Goal: Complete application form: Complete application form

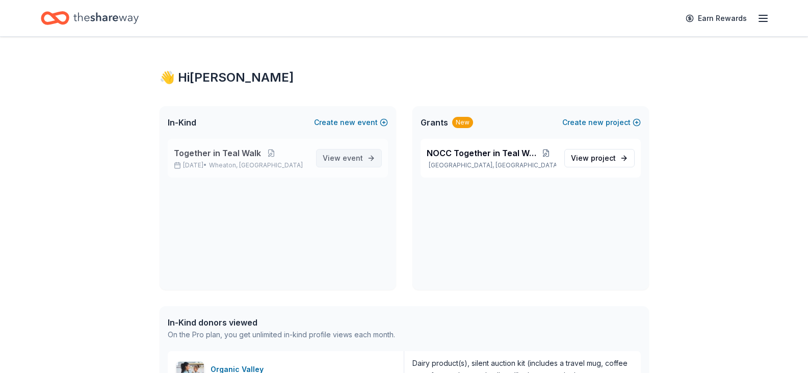
click at [341, 153] on span "View event" at bounding box center [343, 158] width 40 height 12
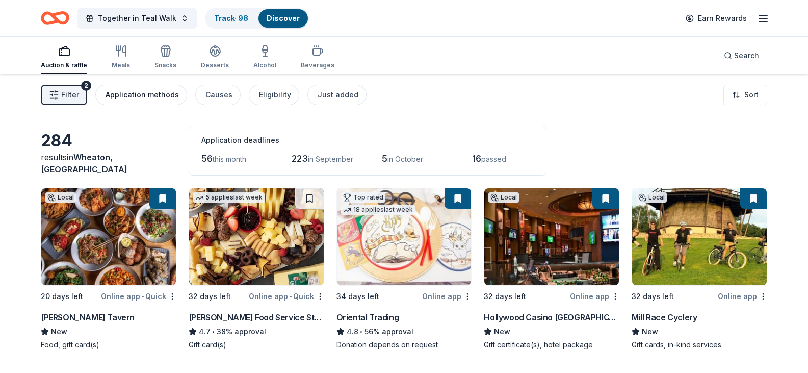
click at [98, 97] on button "Application methods" at bounding box center [141, 95] width 92 height 20
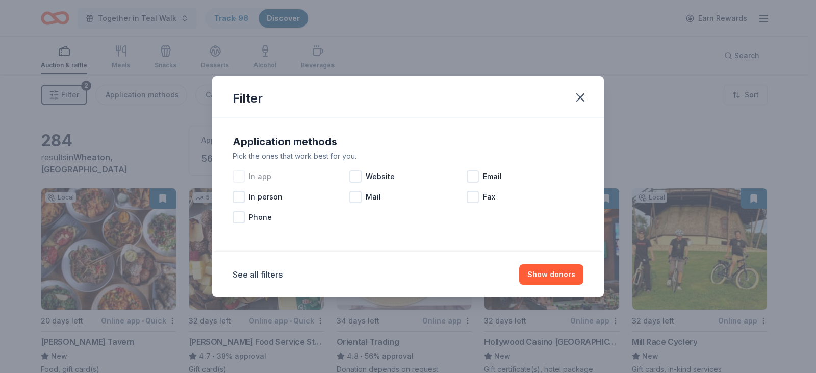
click at [236, 177] on div at bounding box center [239, 176] width 12 height 12
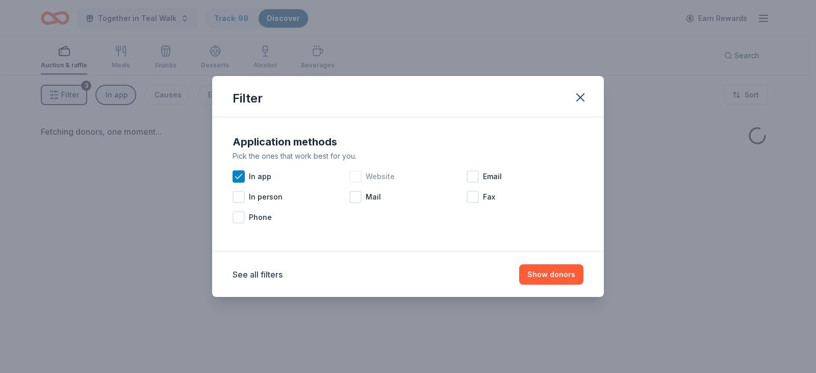
click at [355, 176] on div at bounding box center [355, 176] width 12 height 12
click at [474, 179] on div at bounding box center [473, 176] width 12 height 12
click at [534, 279] on button "Show donors" at bounding box center [551, 274] width 64 height 20
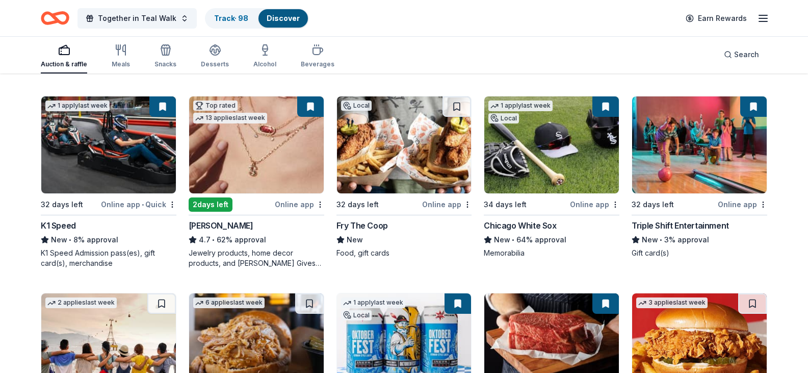
scroll to position [255, 0]
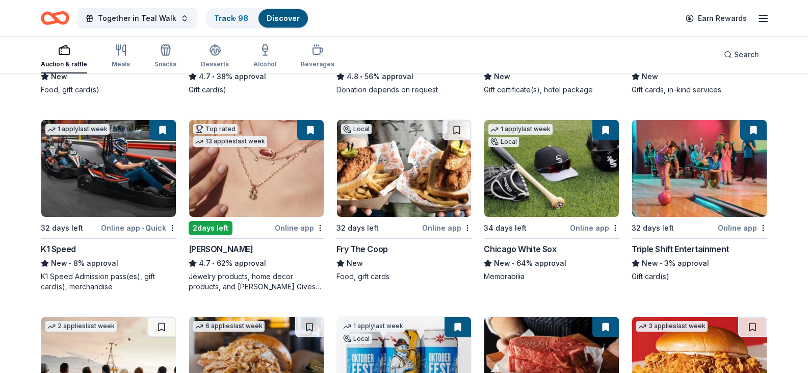
click at [400, 217] on img at bounding box center [404, 168] width 135 height 97
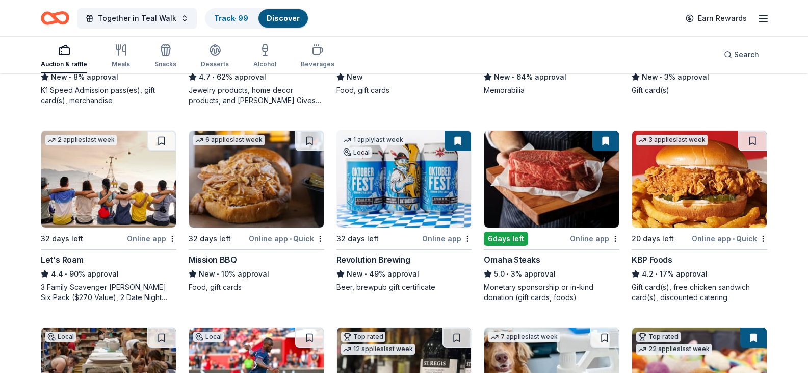
scroll to position [459, 0]
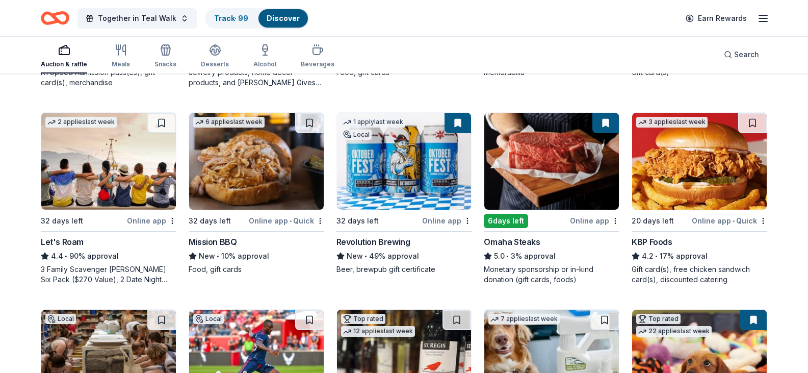
click at [124, 210] on img at bounding box center [108, 161] width 135 height 97
click at [258, 210] on img at bounding box center [256, 161] width 135 height 97
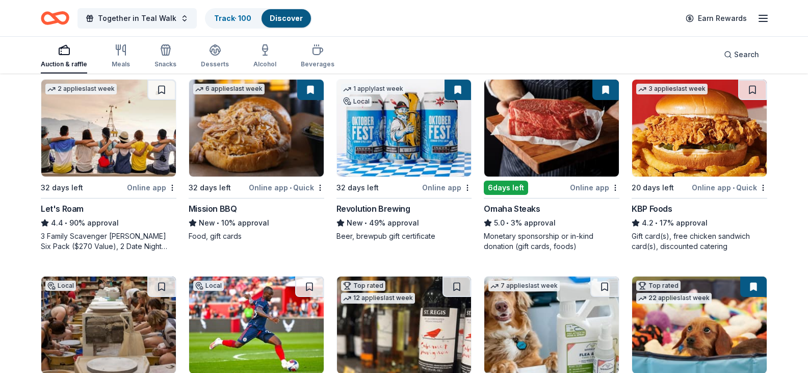
scroll to position [510, 0]
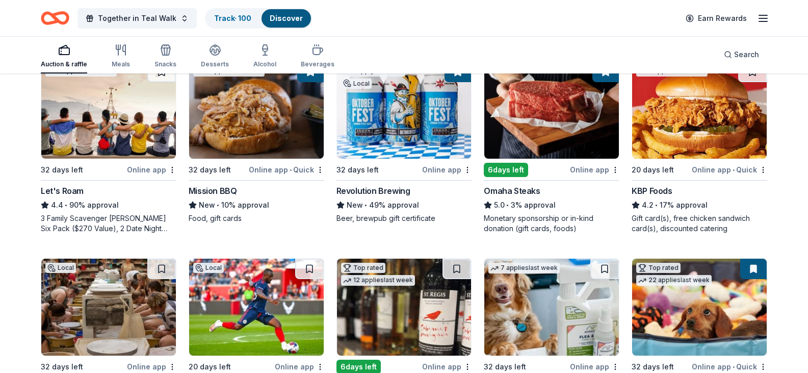
click at [706, 159] on img at bounding box center [700, 110] width 135 height 97
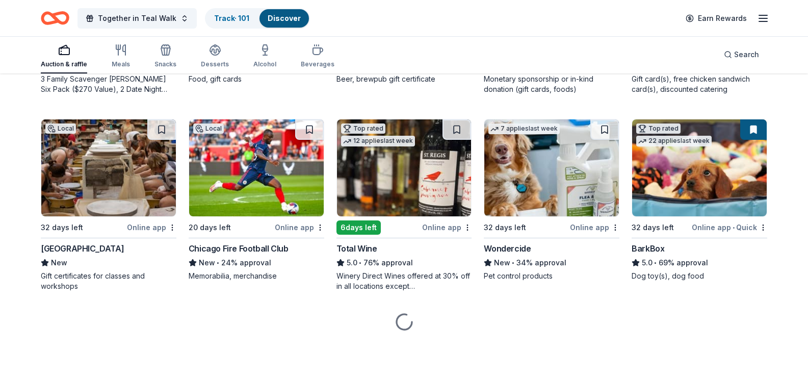
scroll to position [747, 0]
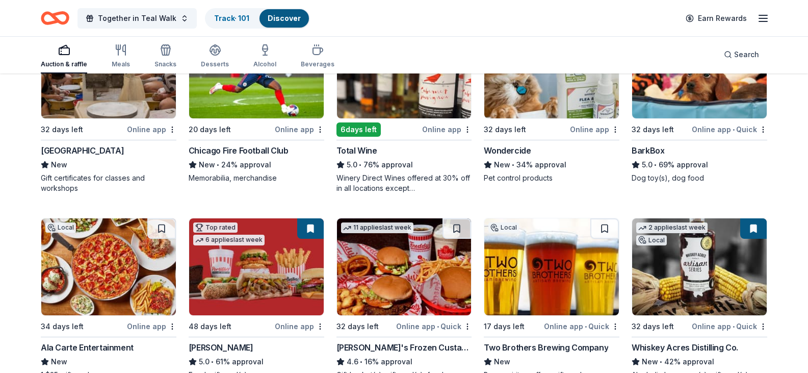
click at [284, 118] on img at bounding box center [256, 69] width 135 height 97
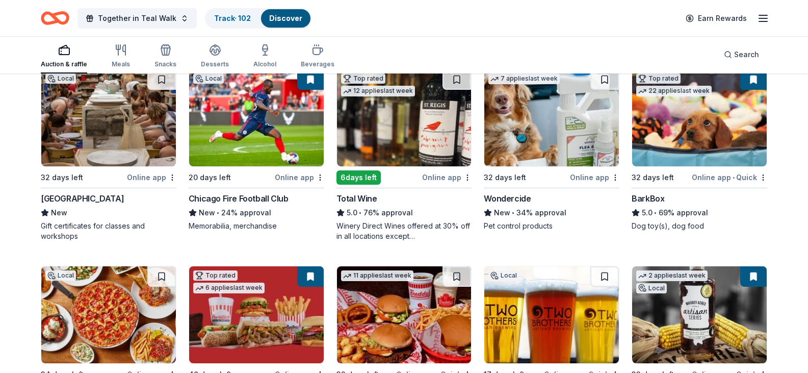
scroll to position [696, 0]
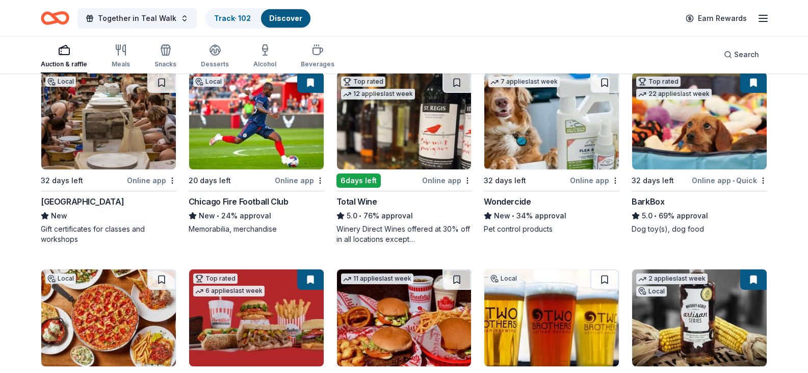
click at [739, 187] on div "Online app • Quick" at bounding box center [729, 180] width 75 height 13
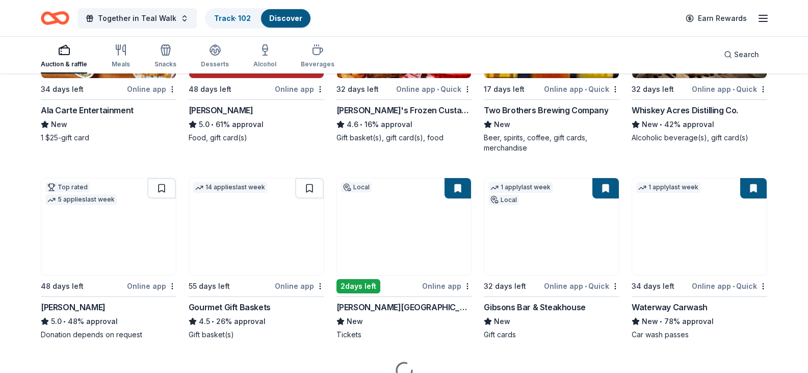
scroll to position [1002, 0]
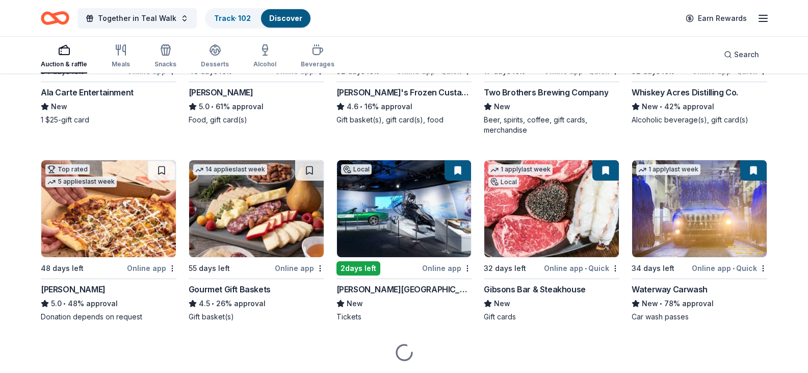
click at [99, 60] on img at bounding box center [108, 11] width 135 height 97
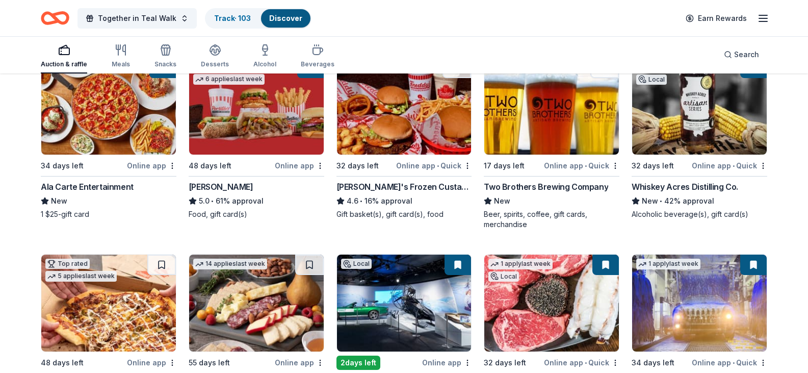
scroll to position [900, 0]
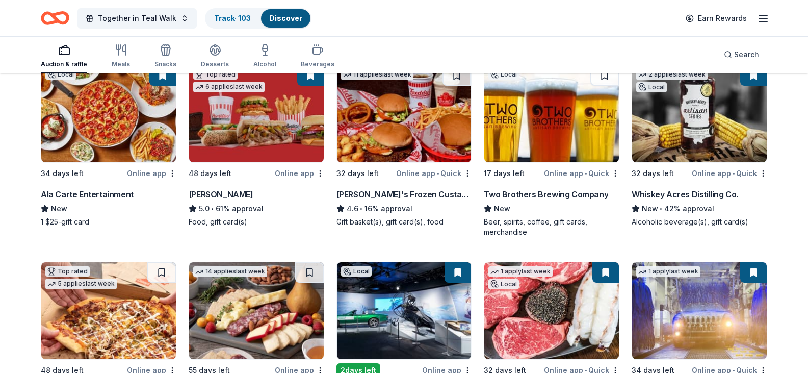
click at [571, 162] on img at bounding box center [552, 113] width 135 height 97
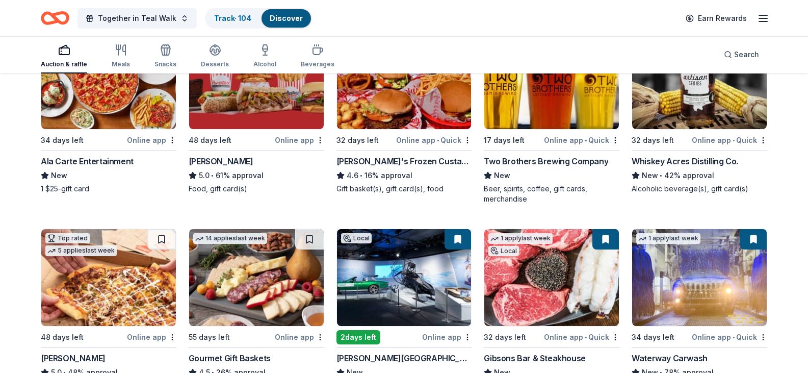
scroll to position [951, 0]
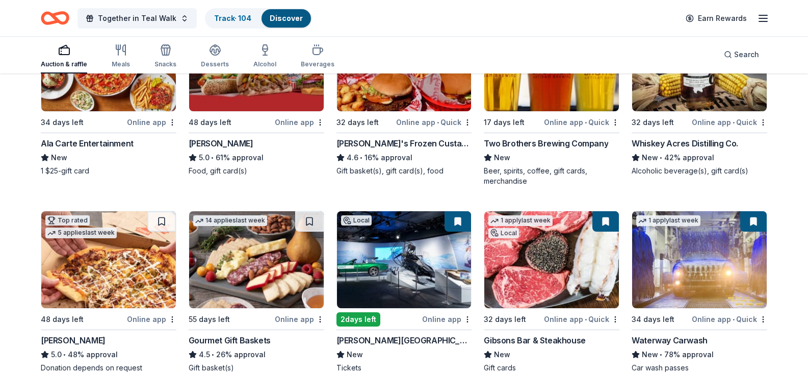
click at [384, 111] on img at bounding box center [404, 62] width 135 height 97
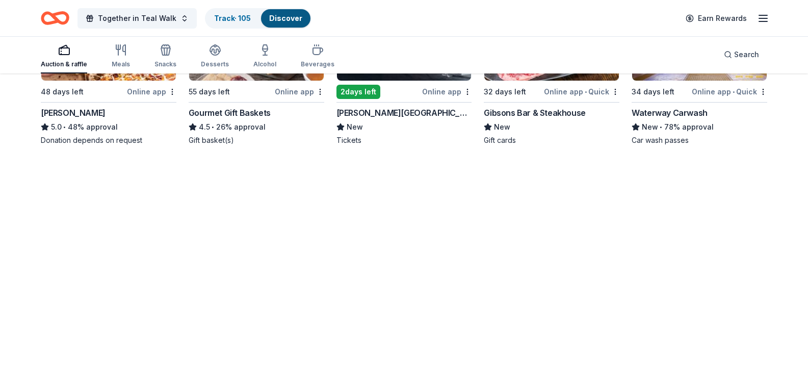
scroll to position [1180, 0]
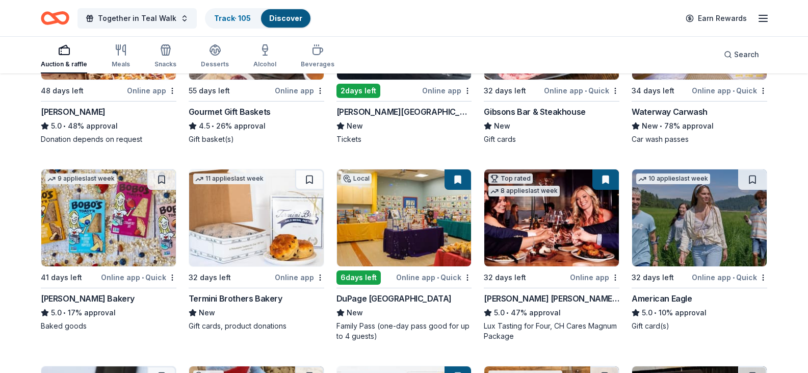
click at [294, 80] on img at bounding box center [256, 31] width 135 height 97
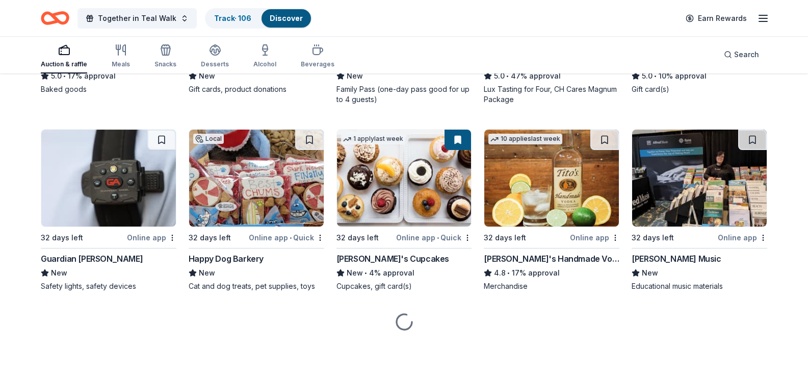
scroll to position [1384, 0]
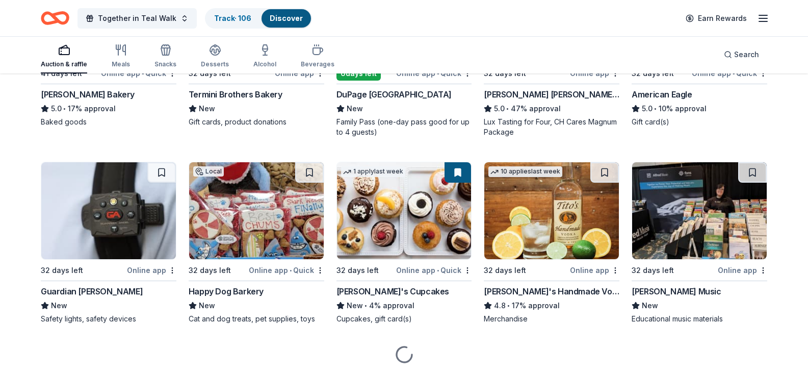
click at [148, 80] on div "Online app • Quick" at bounding box center [138, 73] width 75 height 13
click at [277, 62] on img at bounding box center [256, 13] width 135 height 97
click at [716, 62] on img at bounding box center [700, 13] width 135 height 97
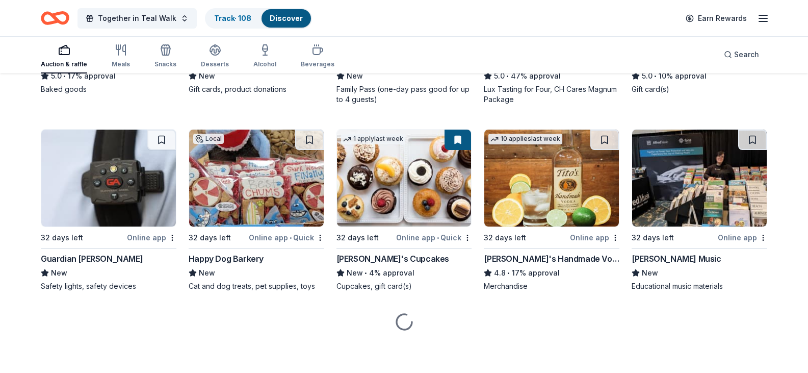
scroll to position [1612, 0]
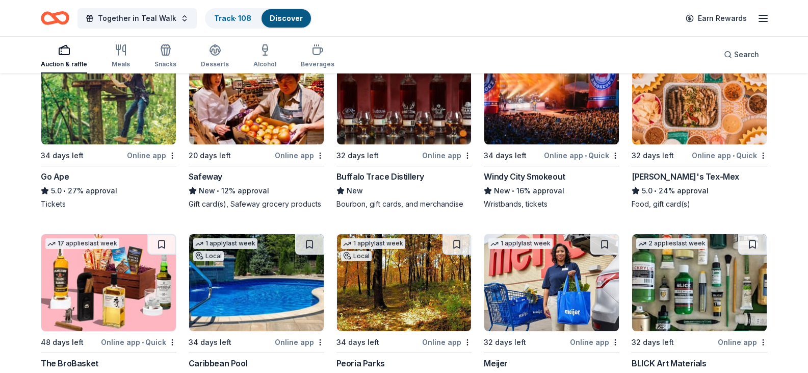
scroll to position [1867, 0]
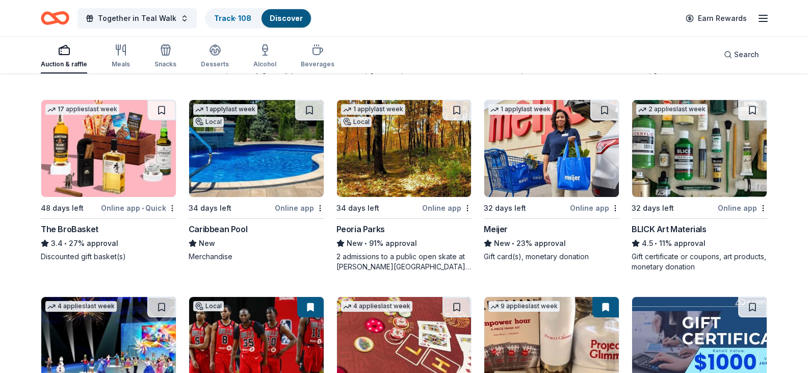
scroll to position [2020, 0]
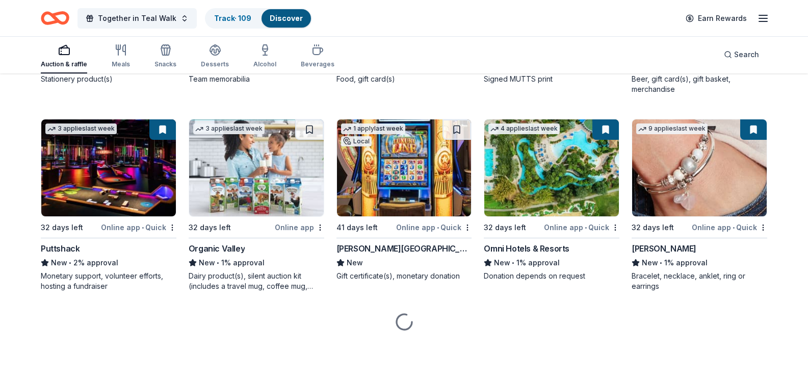
scroll to position [6672, 0]
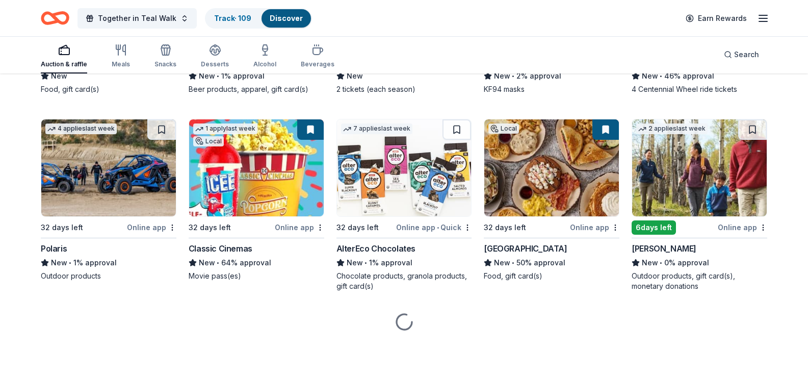
scroll to position [8456, 0]
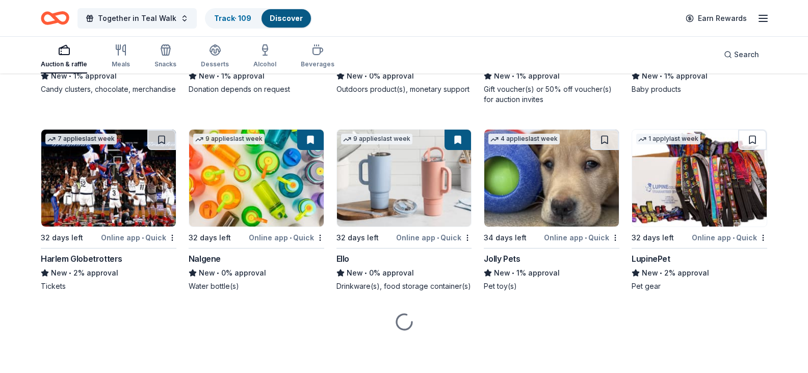
scroll to position [9429, 0]
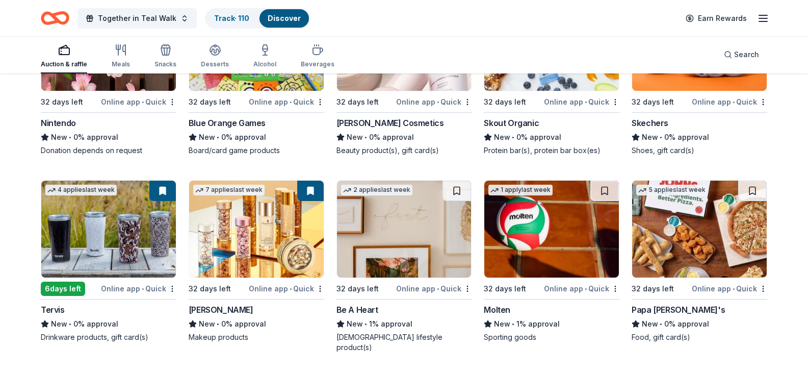
scroll to position [10706, 0]
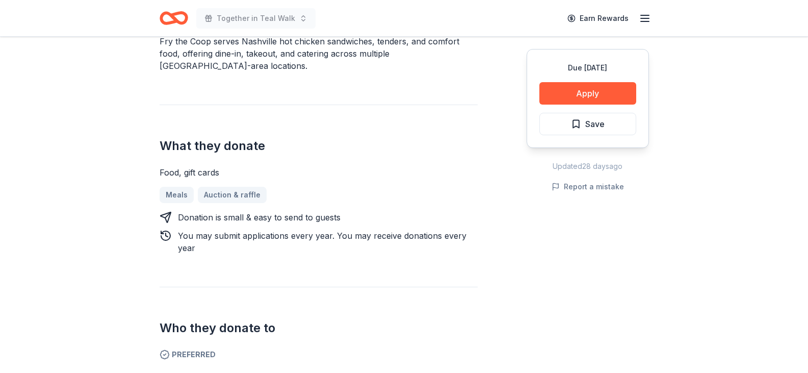
scroll to position [357, 0]
click at [555, 105] on div "Due in 32 days Apply Save" at bounding box center [588, 98] width 122 height 99
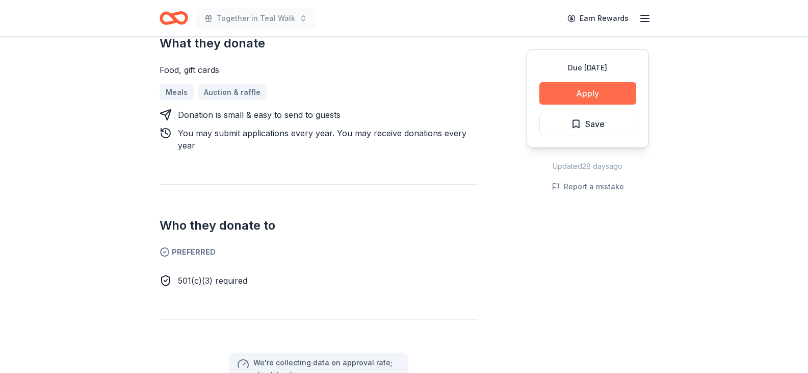
click at [591, 85] on button "Apply" at bounding box center [588, 93] width 97 height 22
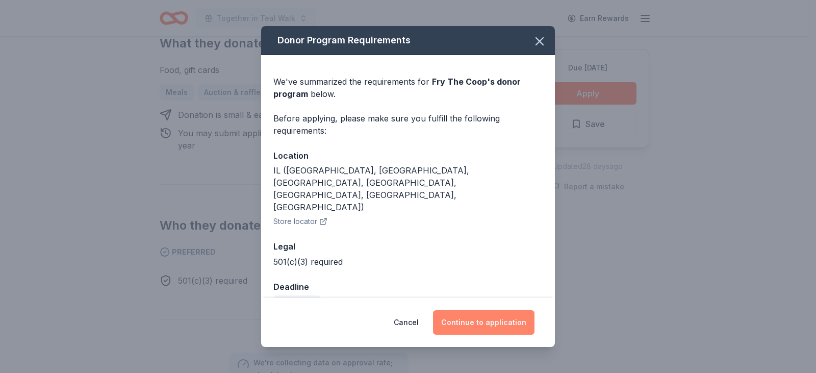
click at [460, 317] on button "Continue to application" at bounding box center [484, 322] width 102 height 24
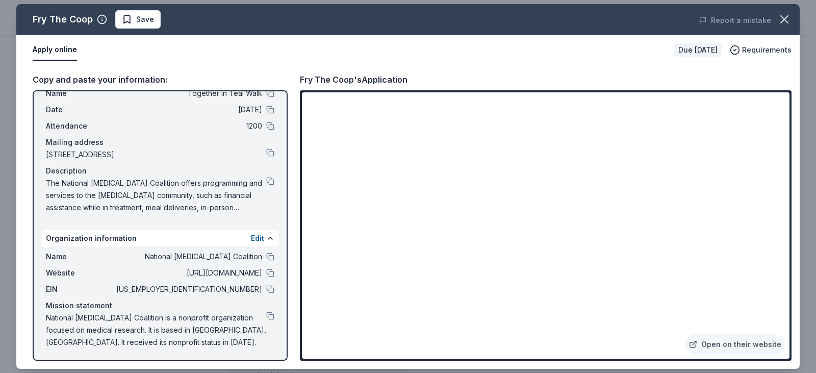
scroll to position [34, 0]
click at [266, 316] on button at bounding box center [270, 315] width 8 height 8
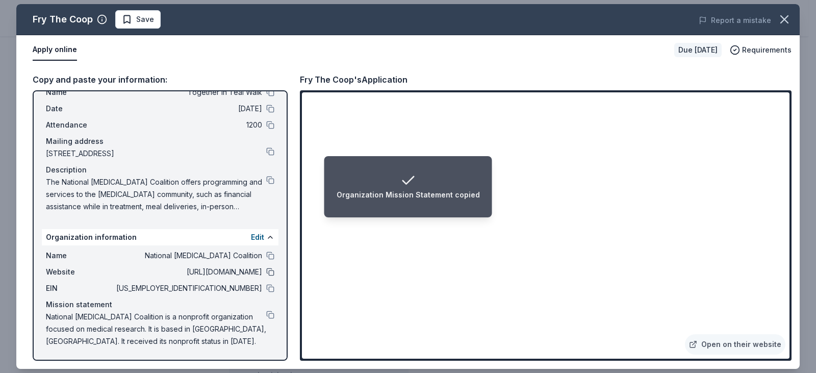
click at [266, 270] on button at bounding box center [270, 272] width 8 height 8
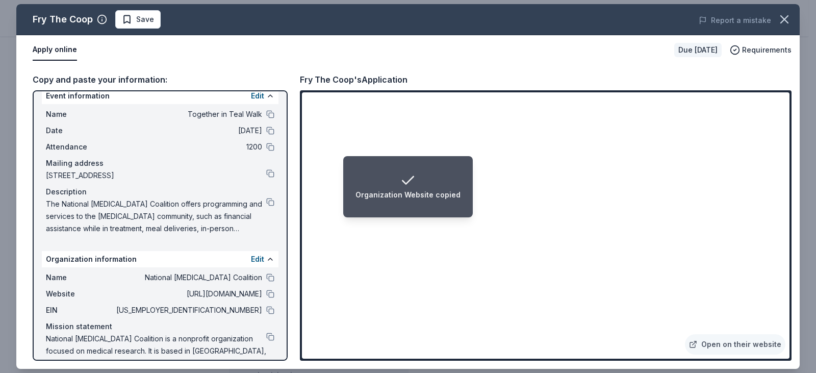
scroll to position [0, 0]
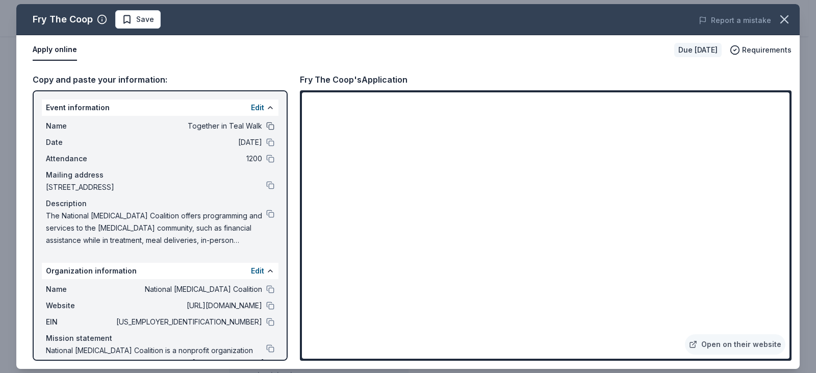
click at [266, 126] on button at bounding box center [270, 126] width 8 height 8
click at [143, 21] on span "Save" at bounding box center [145, 19] width 18 height 12
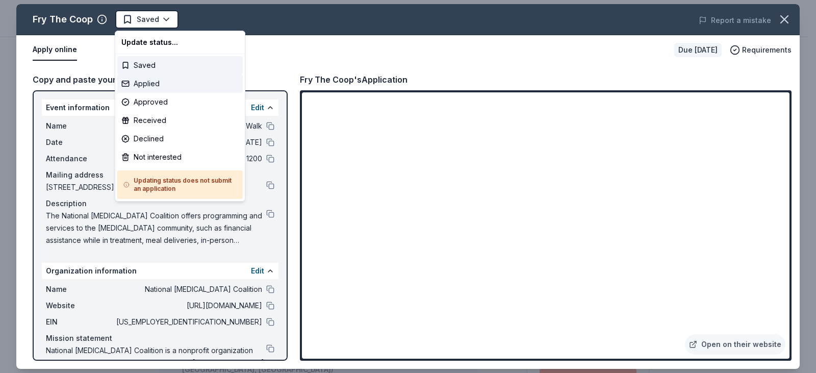
drag, startPoint x: 150, startPoint y: 79, endPoint x: 155, endPoint y: 75, distance: 5.8
click at [151, 79] on div "Applied" at bounding box center [179, 83] width 125 height 18
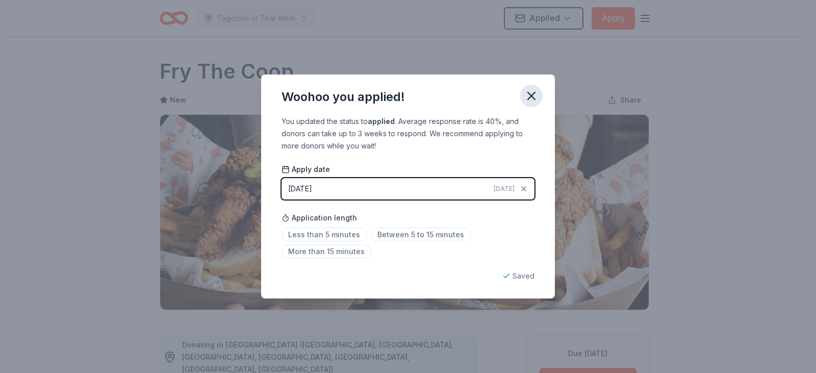
click at [533, 89] on icon "button" at bounding box center [531, 96] width 14 height 14
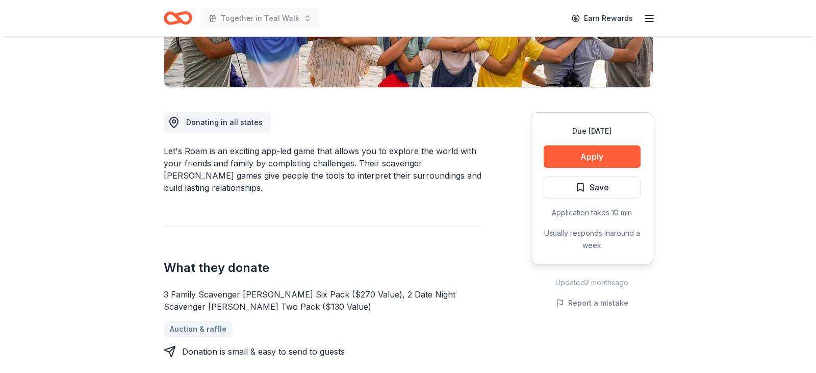
scroll to position [204, 0]
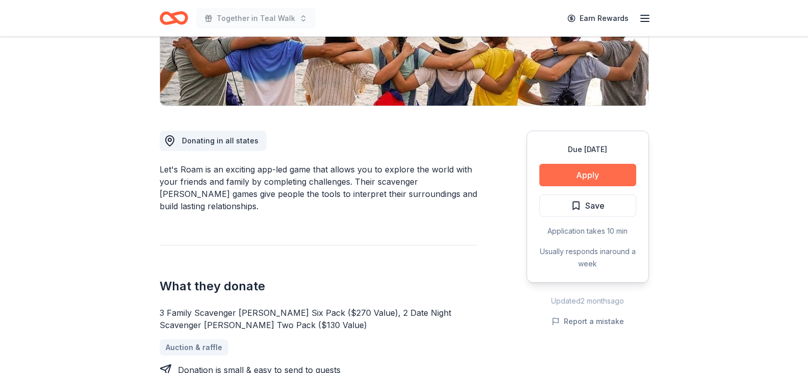
click at [559, 166] on button "Apply" at bounding box center [588, 175] width 97 height 22
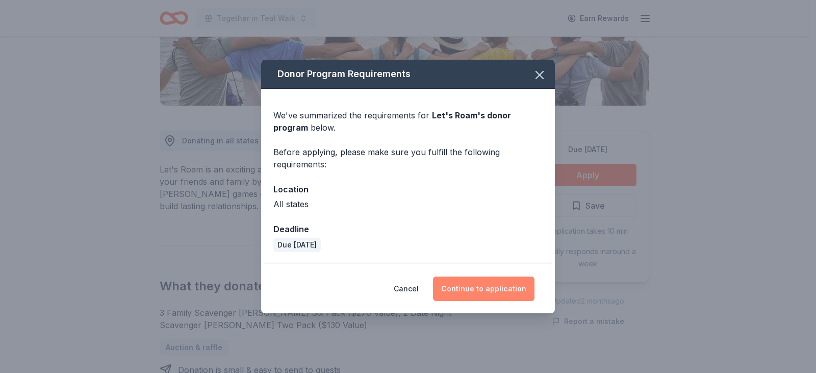
click at [501, 282] on button "Continue to application" at bounding box center [484, 288] width 102 height 24
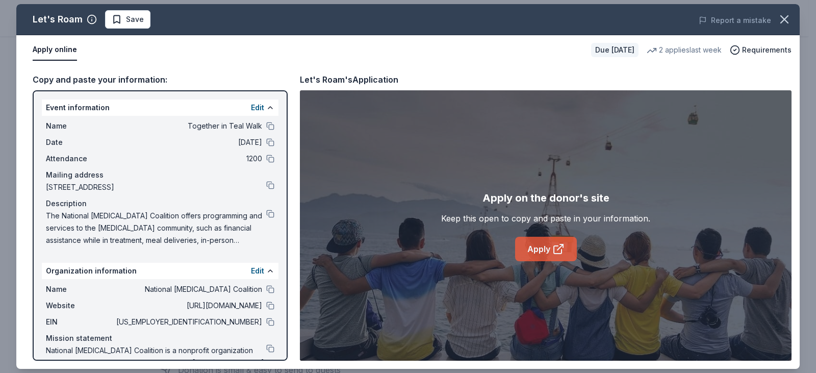
click at [528, 250] on link "Apply" at bounding box center [546, 249] width 62 height 24
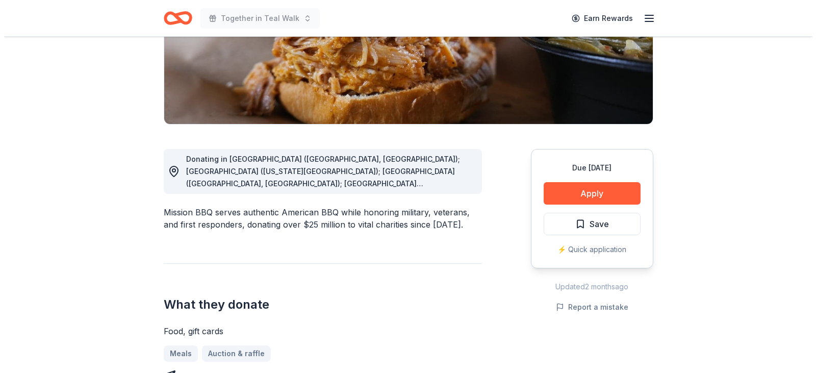
scroll to position [204, 0]
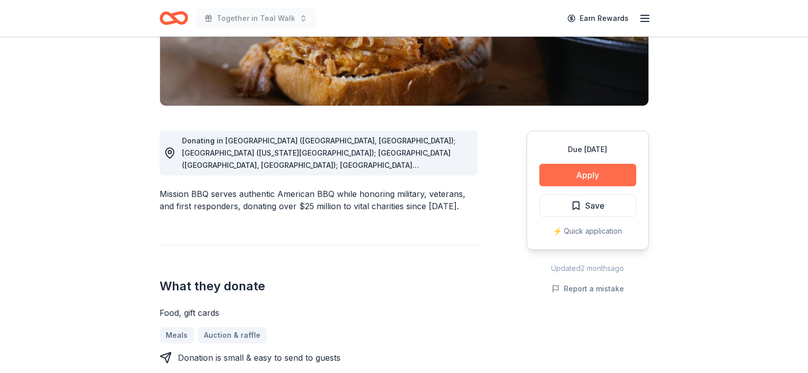
click at [566, 173] on button "Apply" at bounding box center [588, 175] width 97 height 22
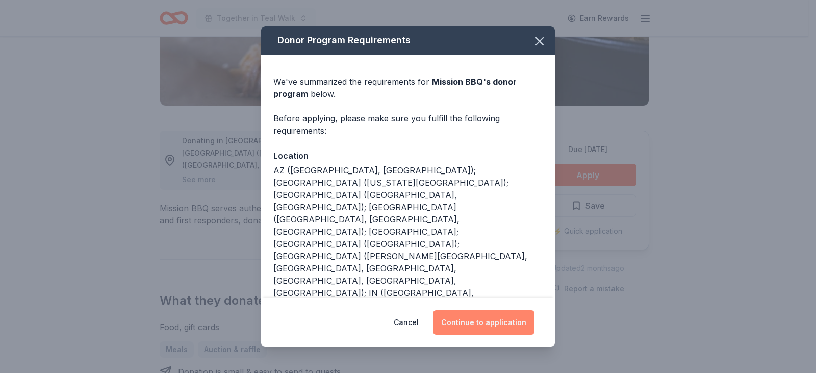
click at [456, 318] on button "Continue to application" at bounding box center [484, 322] width 102 height 24
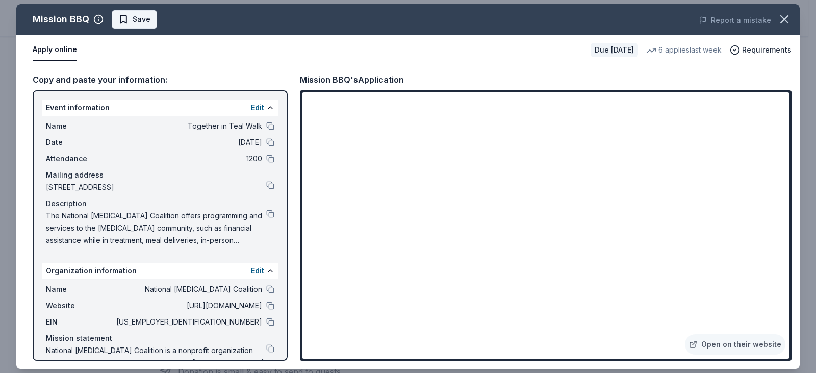
drag, startPoint x: 143, startPoint y: 30, endPoint x: 138, endPoint y: 23, distance: 8.7
click at [143, 30] on div "Mission BBQ Save Report a mistake" at bounding box center [407, 19] width 783 height 31
click at [137, 23] on span "Save" at bounding box center [142, 19] width 18 height 12
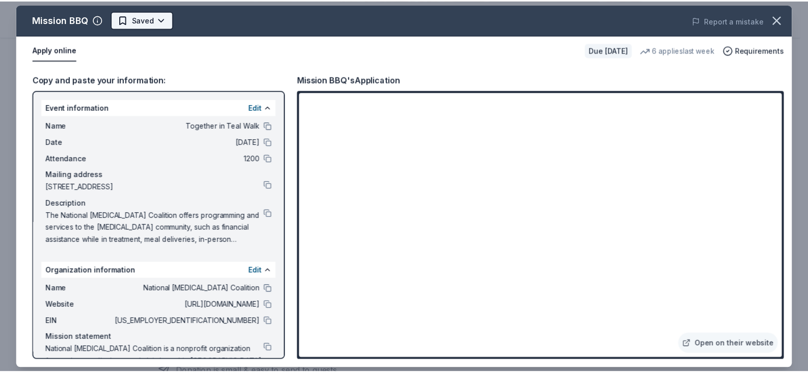
scroll to position [0, 0]
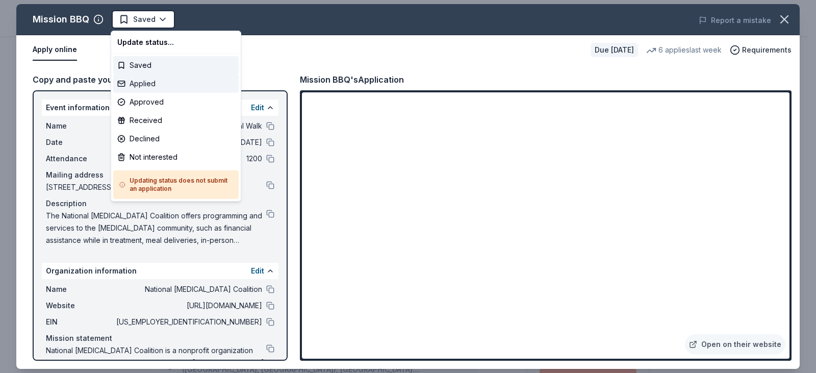
click at [149, 83] on div "Applied" at bounding box center [175, 83] width 125 height 18
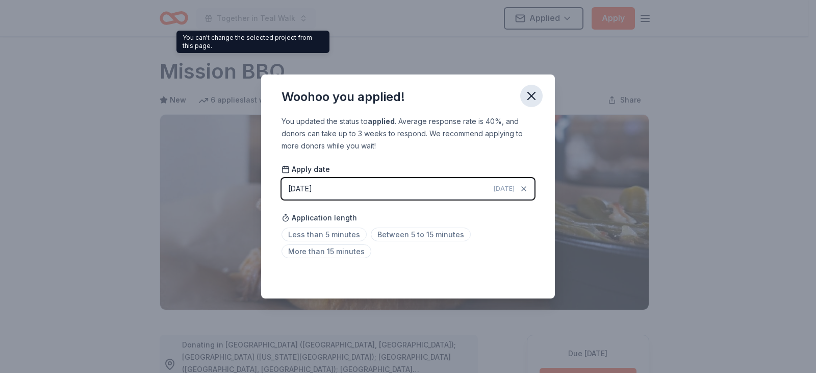
click at [532, 96] on icon "button" at bounding box center [531, 95] width 7 height 7
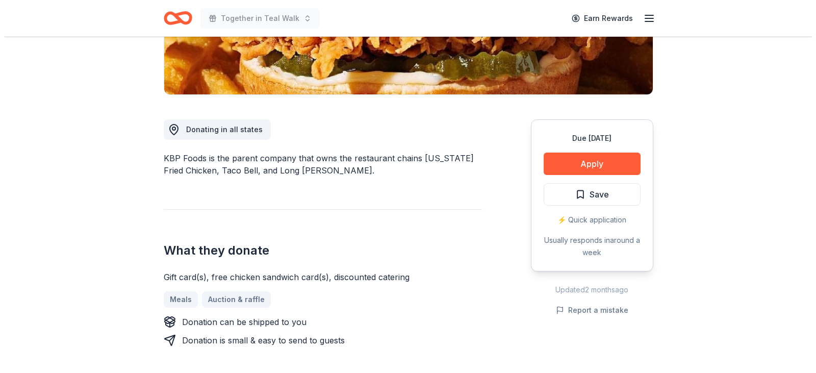
scroll to position [204, 0]
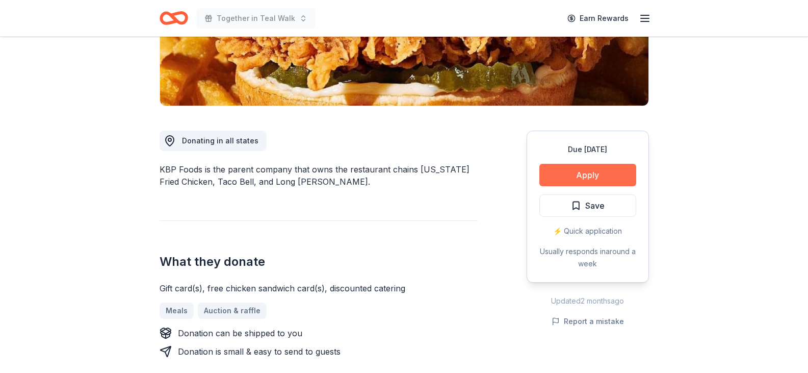
click at [600, 171] on button "Apply" at bounding box center [588, 175] width 97 height 22
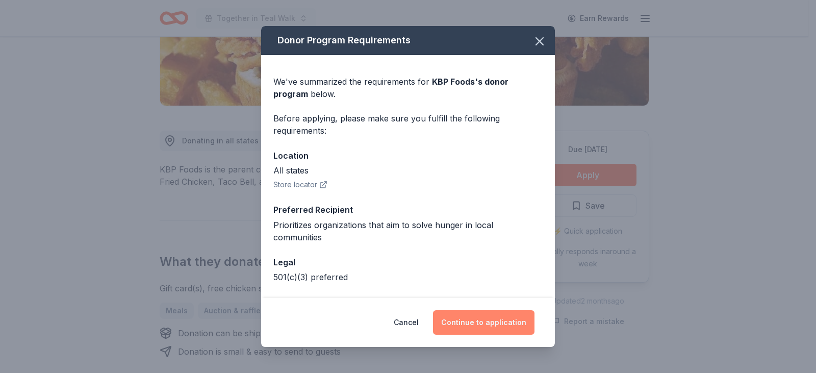
click at [501, 326] on button "Continue to application" at bounding box center [484, 322] width 102 height 24
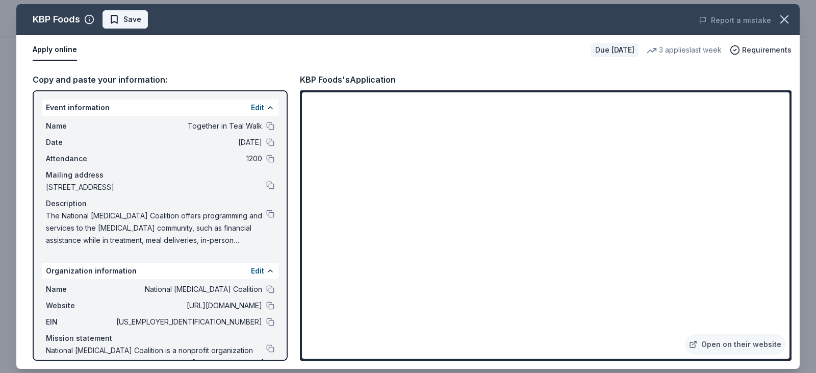
click at [118, 18] on span "Save" at bounding box center [125, 19] width 32 height 12
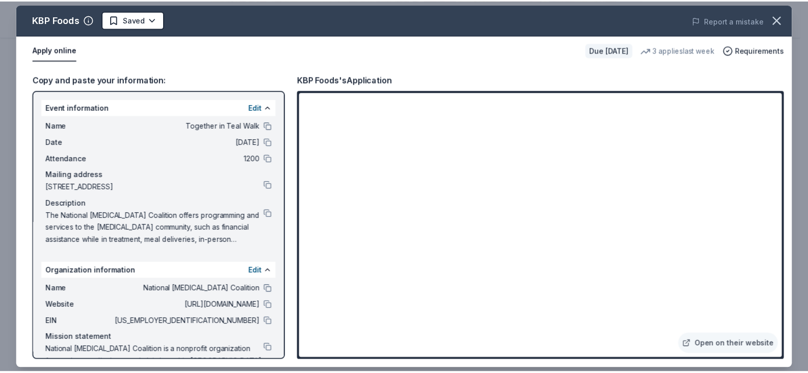
scroll to position [0, 0]
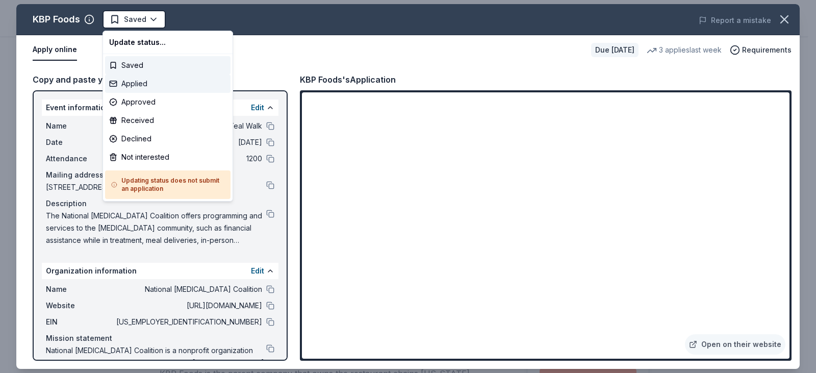
click at [161, 82] on div "Applied" at bounding box center [167, 83] width 125 height 18
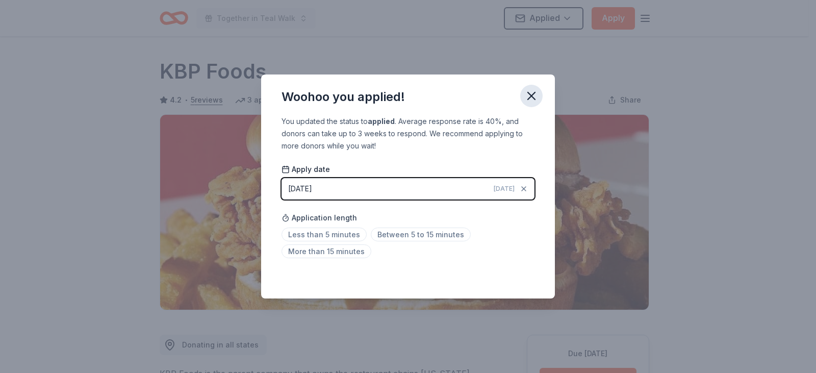
click at [530, 92] on icon "button" at bounding box center [531, 96] width 14 height 14
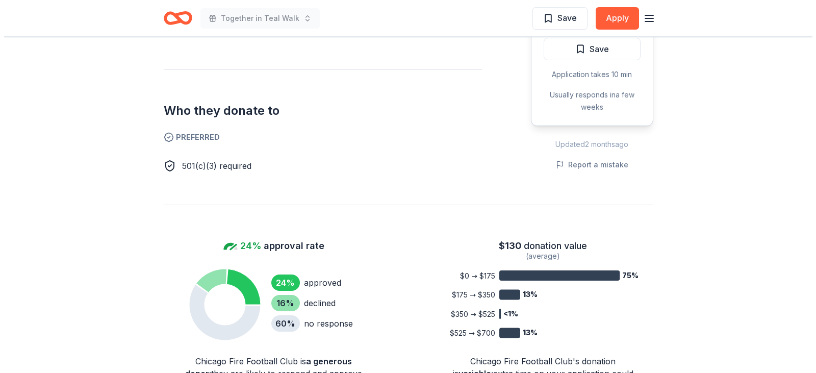
scroll to position [357, 0]
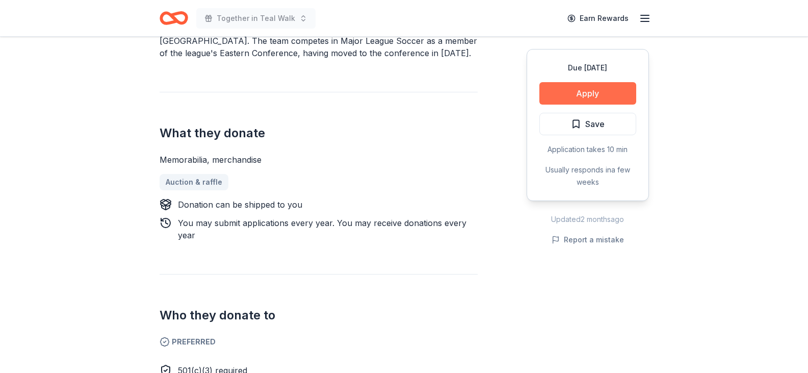
click at [567, 89] on button "Apply" at bounding box center [588, 93] width 97 height 22
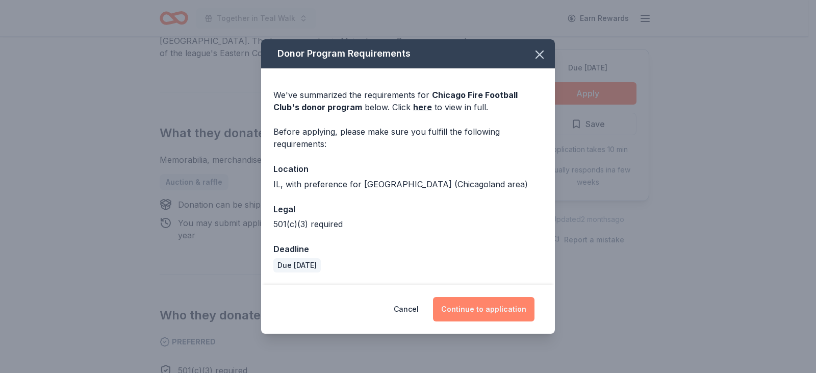
click at [497, 302] on button "Continue to application" at bounding box center [484, 309] width 102 height 24
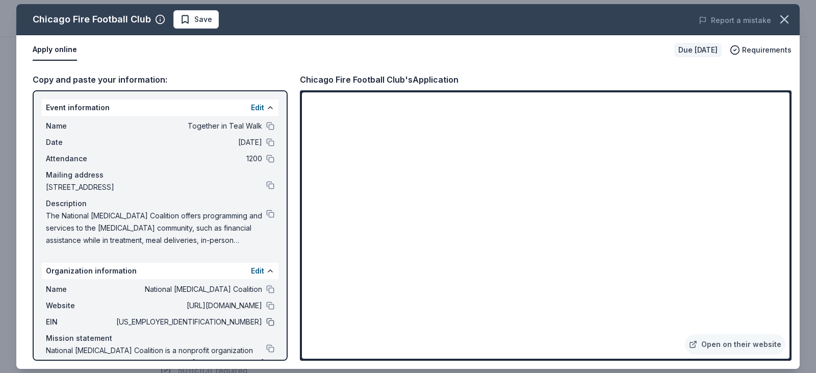
click at [266, 319] on button at bounding box center [270, 322] width 8 height 8
click at [266, 124] on button at bounding box center [270, 126] width 8 height 8
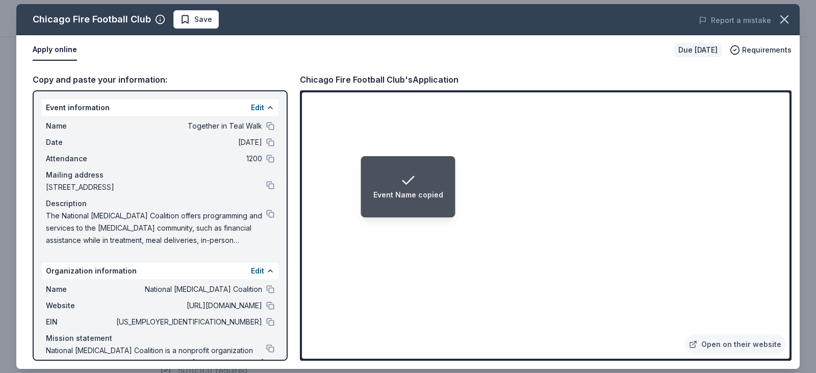
scroll to position [34, 0]
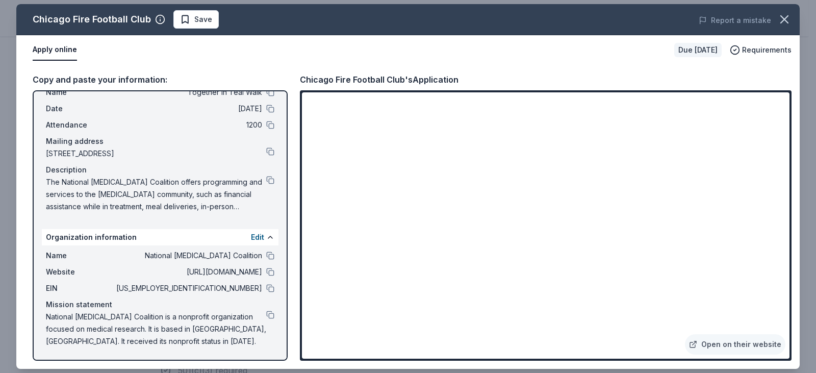
click at [258, 178] on span "The National [MEDICAL_DATA] Coalition offers programming and services to the [M…" at bounding box center [156, 194] width 220 height 37
drag, startPoint x: 184, startPoint y: 18, endPoint x: 205, endPoint y: 20, distance: 21.5
click at [187, 19] on span "Save" at bounding box center [196, 19] width 32 height 12
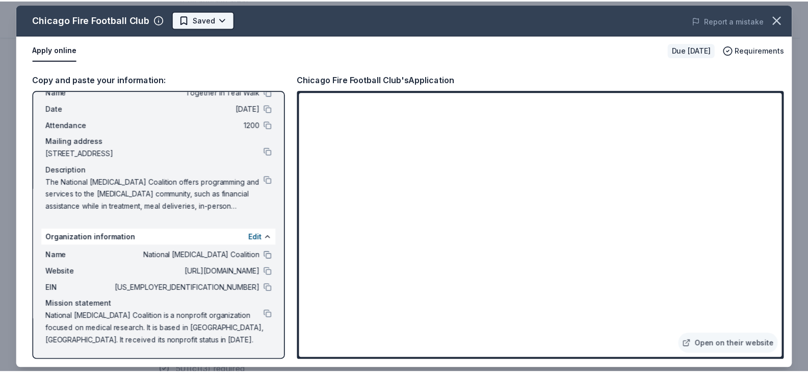
scroll to position [0, 0]
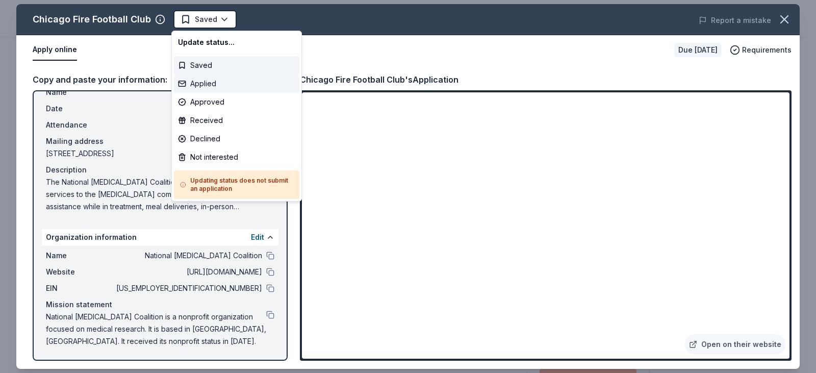
click at [214, 84] on div "Applied" at bounding box center [236, 83] width 125 height 18
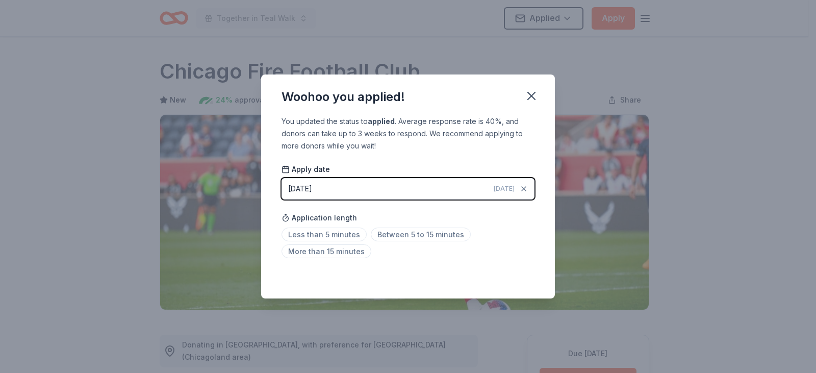
click at [534, 97] on icon "button" at bounding box center [531, 95] width 7 height 7
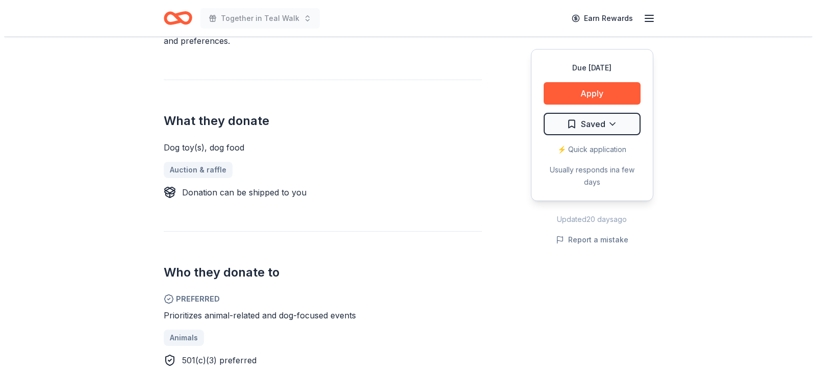
scroll to position [153, 0]
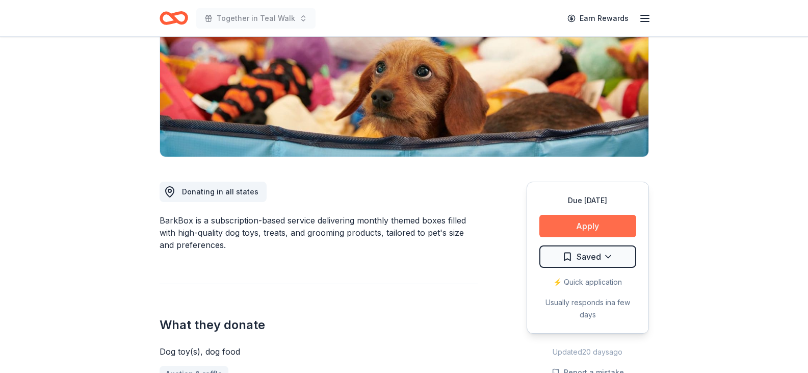
click at [552, 226] on button "Apply" at bounding box center [588, 226] width 97 height 22
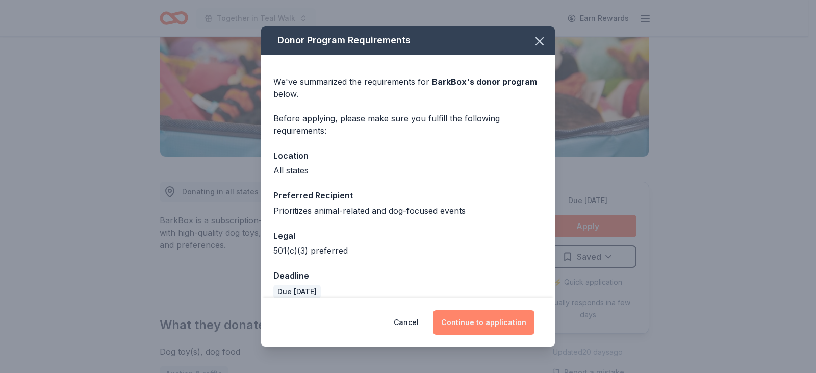
click at [510, 318] on button "Continue to application" at bounding box center [484, 322] width 102 height 24
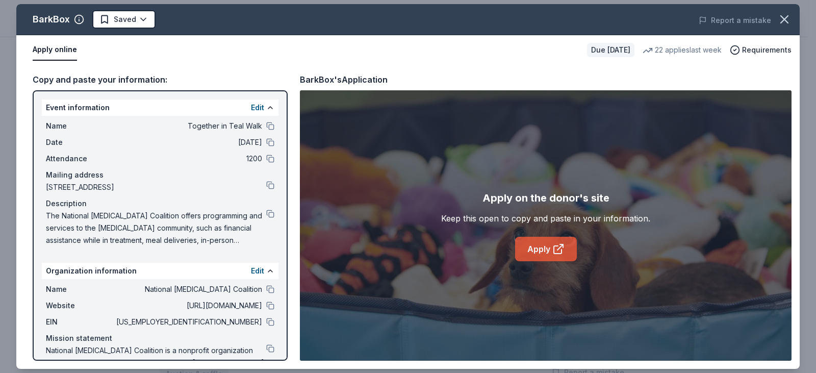
click at [523, 249] on link "Apply" at bounding box center [546, 249] width 62 height 24
click at [266, 321] on button at bounding box center [270, 322] width 8 height 8
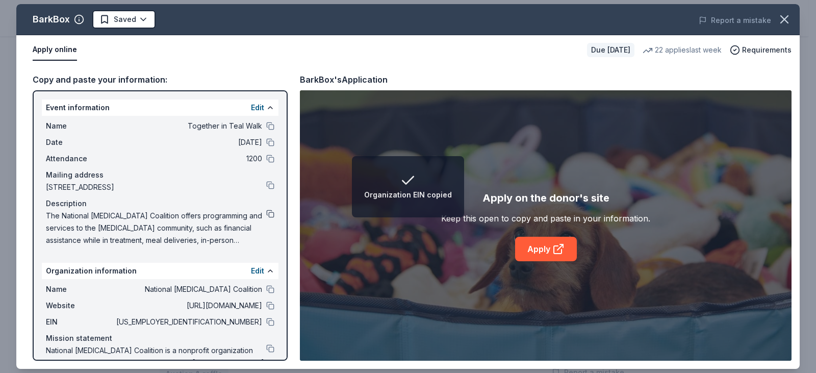
click at [266, 211] on button at bounding box center [270, 214] width 8 height 8
click at [266, 125] on button at bounding box center [270, 126] width 8 height 8
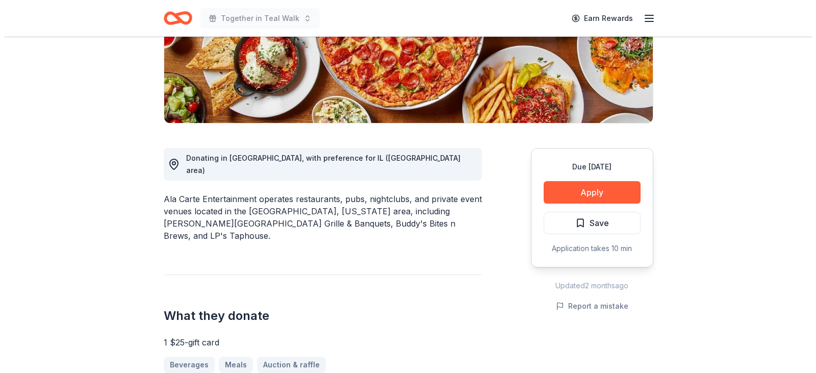
scroll to position [204, 0]
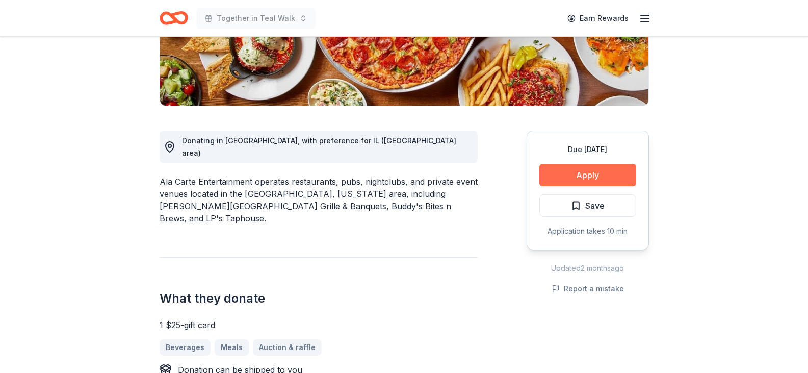
click at [555, 176] on button "Apply" at bounding box center [588, 175] width 97 height 22
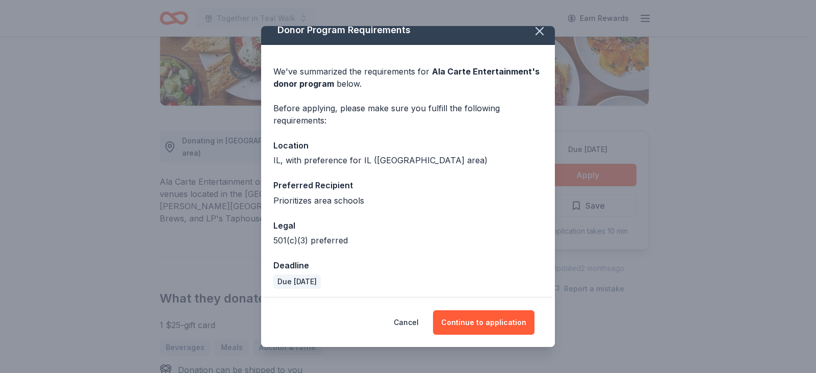
scroll to position [13, 0]
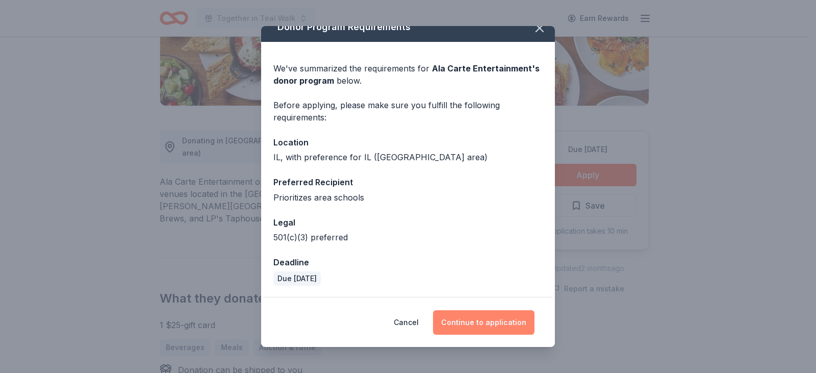
click at [485, 313] on button "Continue to application" at bounding box center [484, 322] width 102 height 24
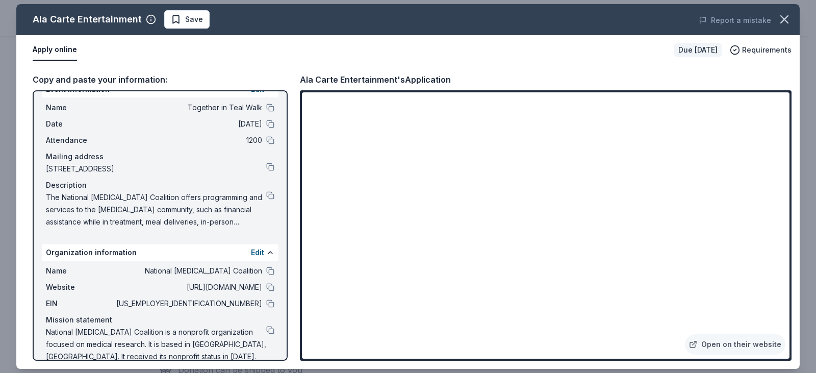
scroll to position [34, 0]
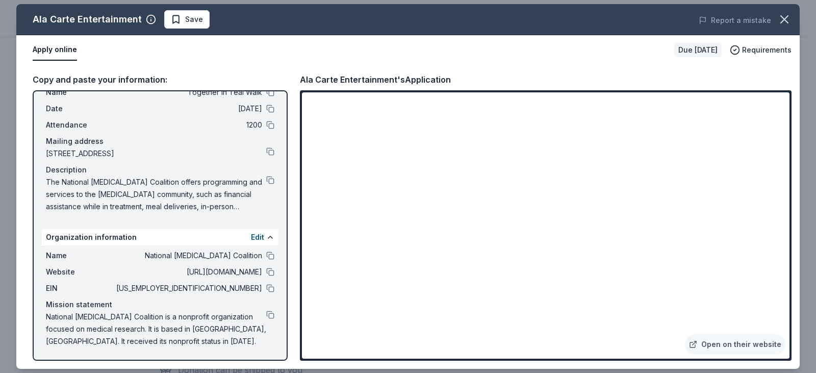
click at [266, 315] on button at bounding box center [270, 315] width 8 height 8
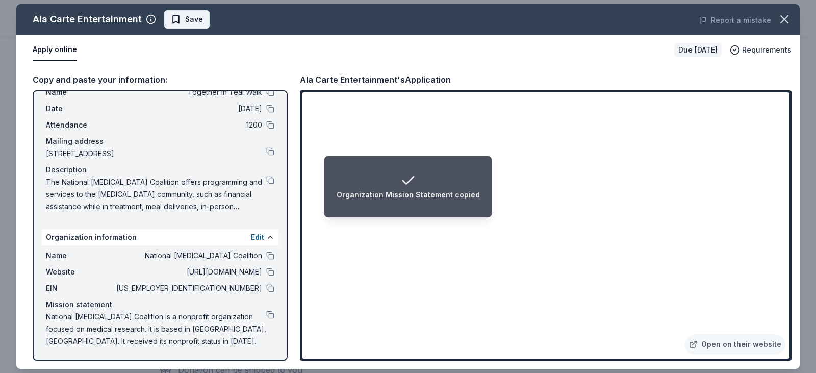
click at [204, 18] on button "Save" at bounding box center [186, 19] width 45 height 18
click at [197, 26] on div "Ala Carte Entertainment Saved Report a mistake" at bounding box center [407, 19] width 783 height 31
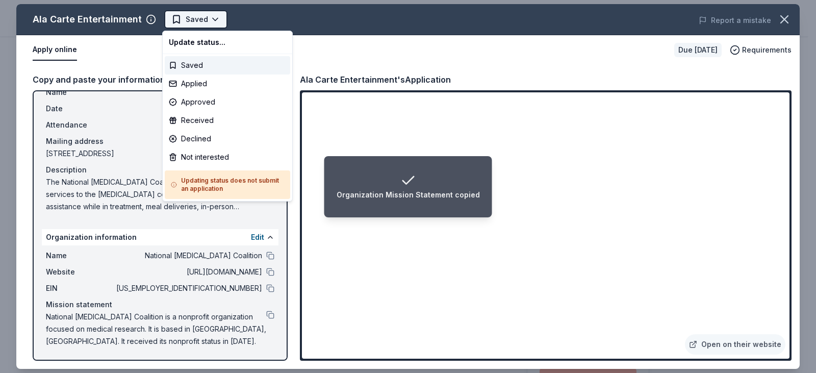
click at [197, 24] on body "Organization Mission Statement copied Together in Teal Walk Earn Rewards Due in…" at bounding box center [404, 186] width 808 height 373
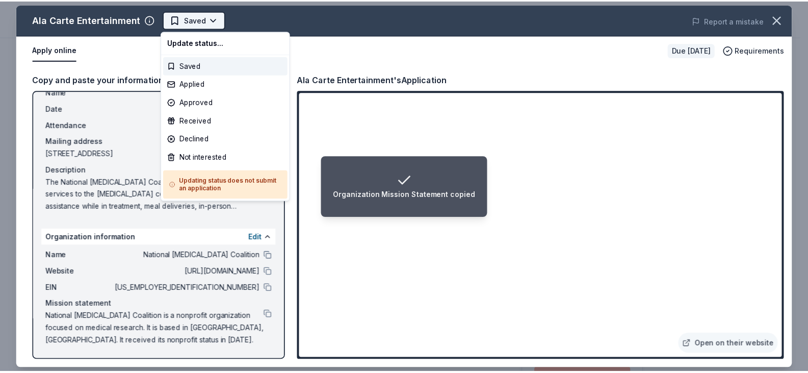
scroll to position [0, 0]
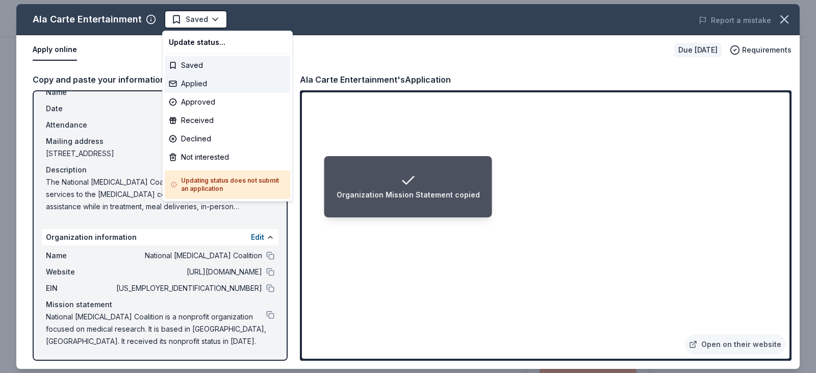
click at [197, 87] on div "Applied" at bounding box center [227, 83] width 125 height 18
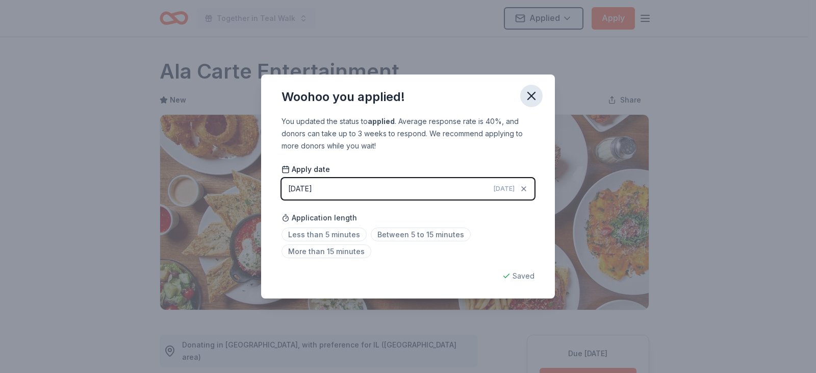
click at [528, 98] on icon "button" at bounding box center [531, 96] width 14 height 14
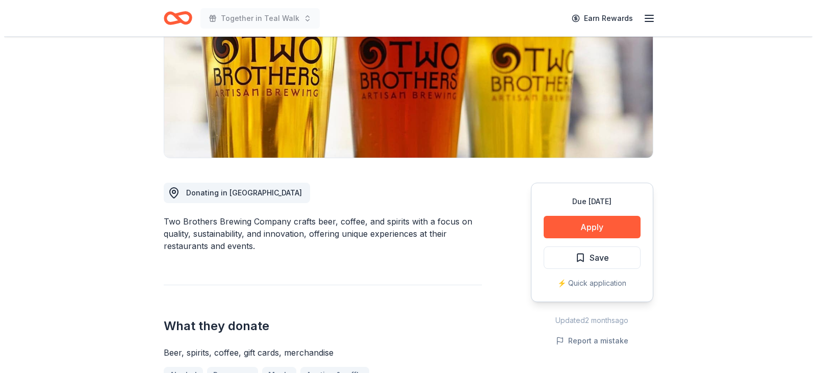
scroll to position [153, 0]
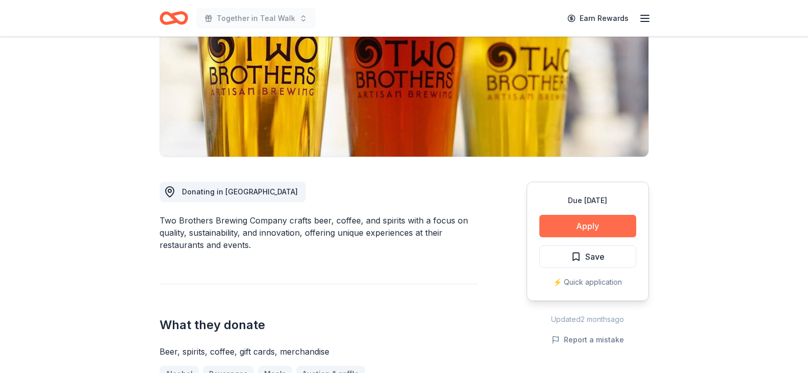
click at [555, 219] on button "Apply" at bounding box center [588, 226] width 97 height 22
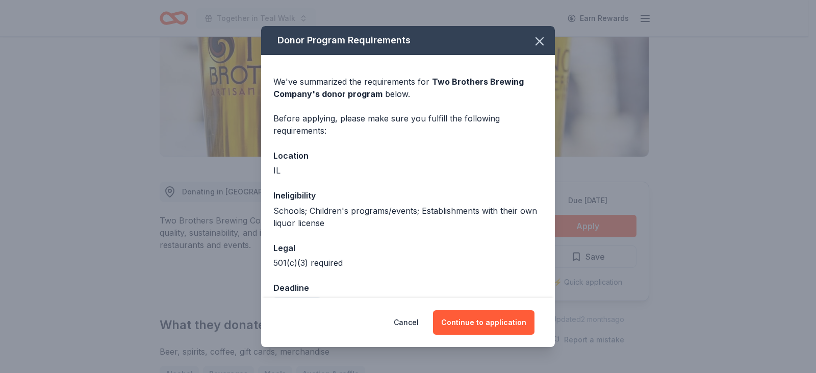
scroll to position [26, 0]
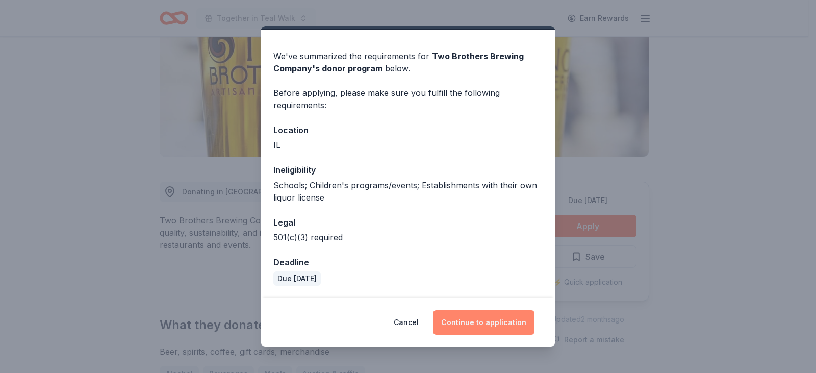
click at [499, 316] on button "Continue to application" at bounding box center [484, 322] width 102 height 24
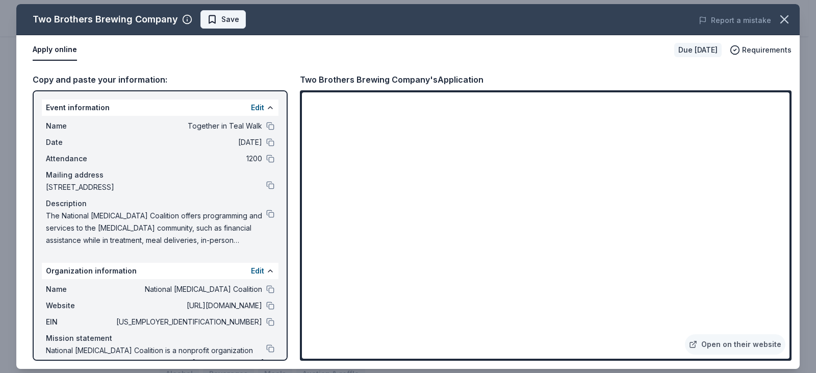
click at [230, 24] on span "Save" at bounding box center [230, 19] width 18 height 12
click at [233, 21] on body "Together in Teal Walk Earn Rewards Due [DATE] Share Two Brothers Brewing Compan…" at bounding box center [404, 33] width 808 height 373
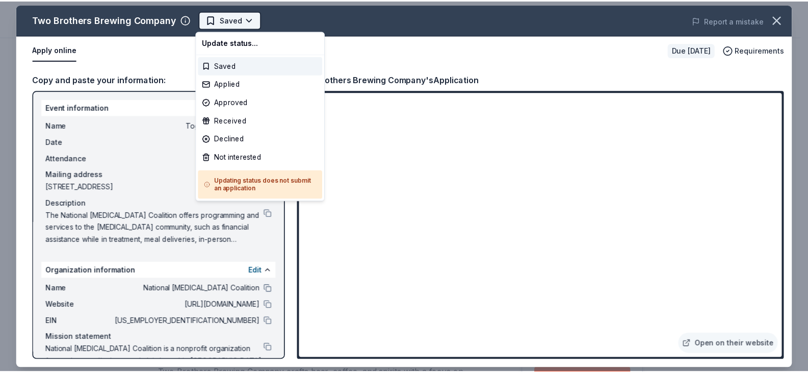
scroll to position [0, 0]
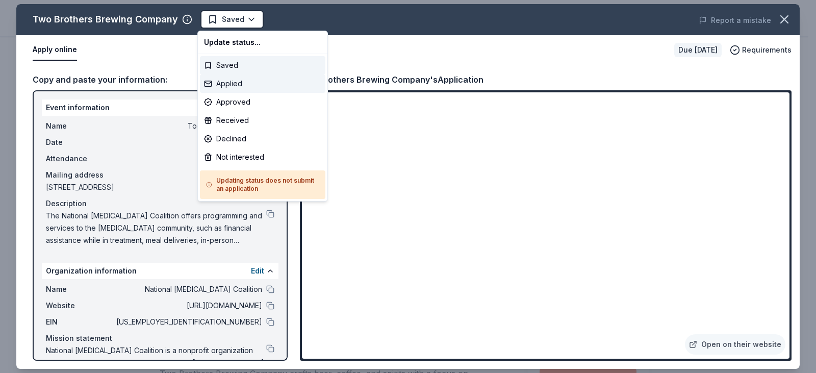
click at [234, 77] on div "Applied" at bounding box center [262, 83] width 125 height 18
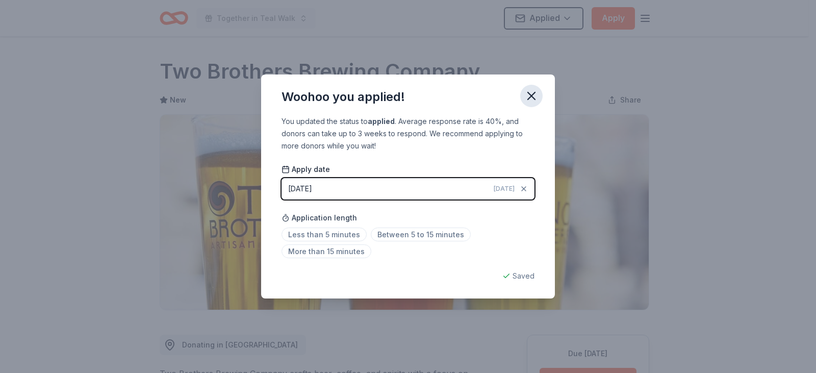
drag, startPoint x: 533, startPoint y: 96, endPoint x: 561, endPoint y: 25, distance: 76.1
click at [533, 95] on icon "button" at bounding box center [531, 96] width 14 height 14
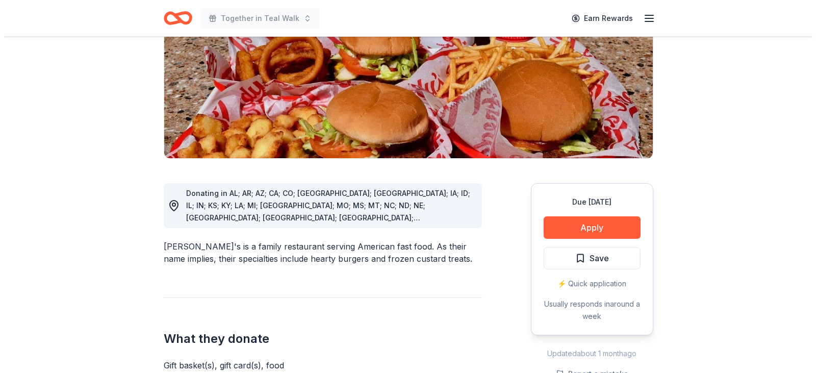
scroll to position [153, 0]
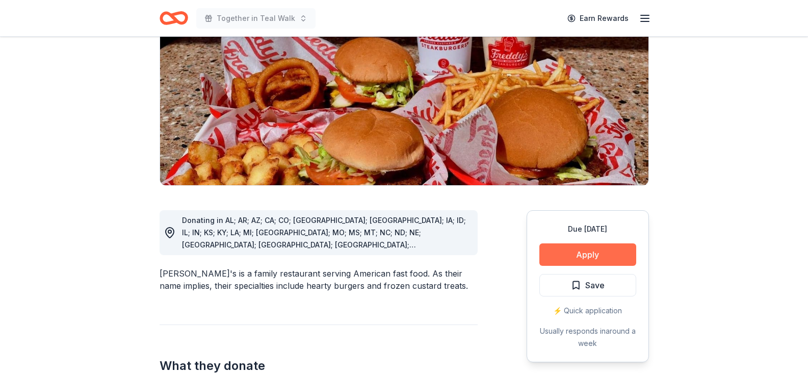
click at [581, 243] on button "Apply" at bounding box center [588, 254] width 97 height 22
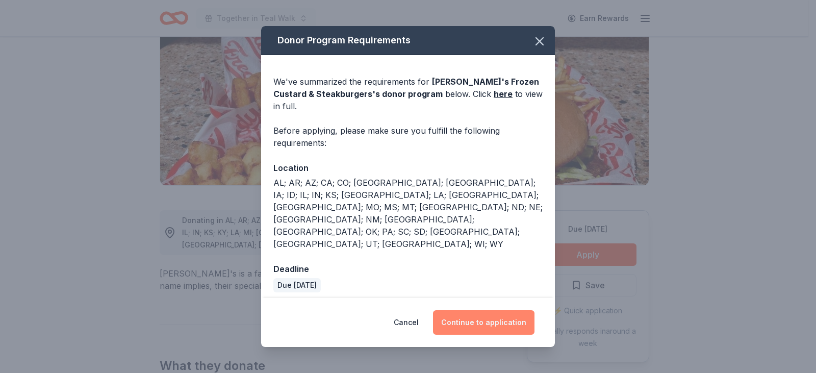
click at [473, 310] on button "Continue to application" at bounding box center [484, 322] width 102 height 24
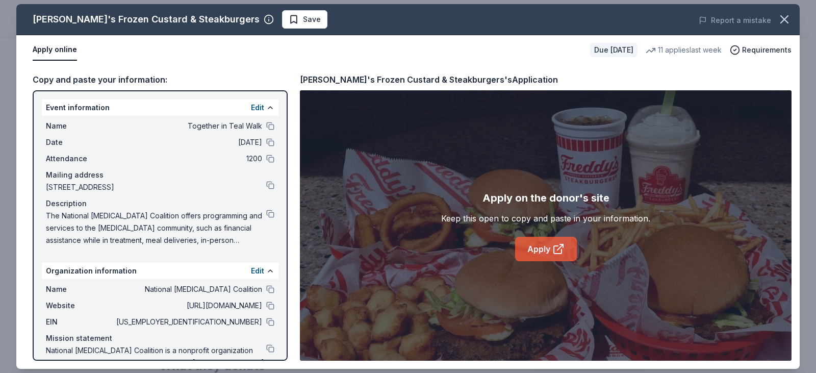
click at [540, 252] on link "Apply" at bounding box center [546, 249] width 62 height 24
click at [289, 17] on span "Save" at bounding box center [305, 19] width 32 height 12
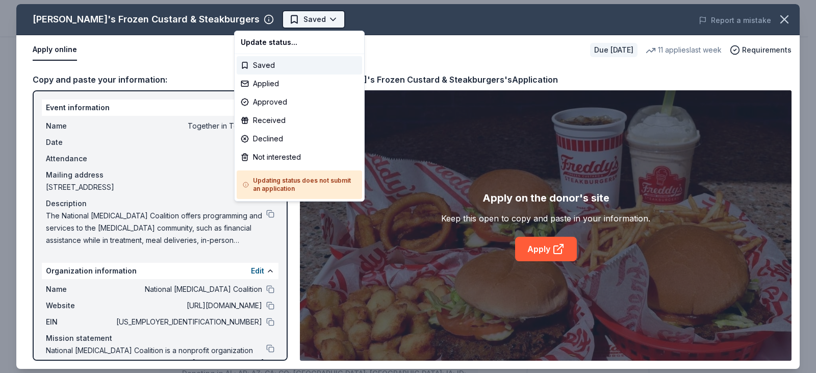
click at [271, 19] on body "Together in Teal Walk Saved Apply Due in 32 days Share Freddy's Frozen Custard …" at bounding box center [404, 186] width 808 height 373
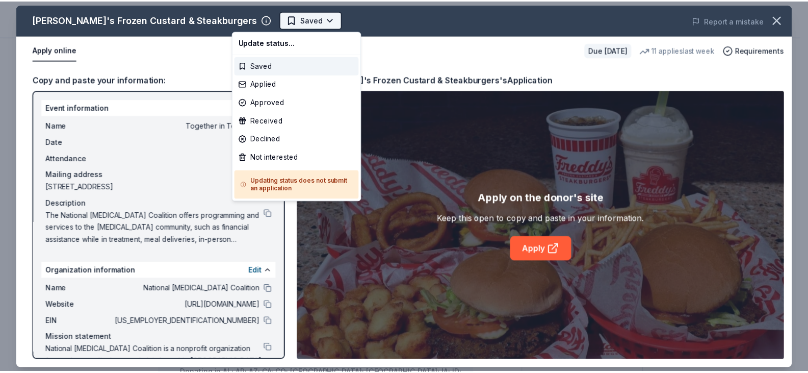
scroll to position [0, 0]
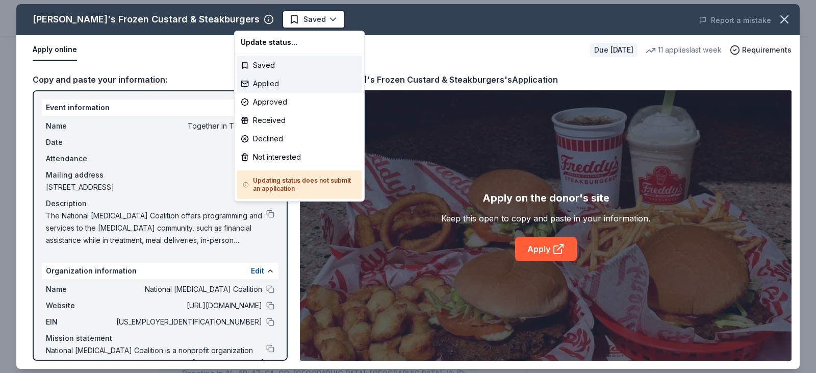
click at [277, 82] on div "Applied" at bounding box center [299, 83] width 125 height 18
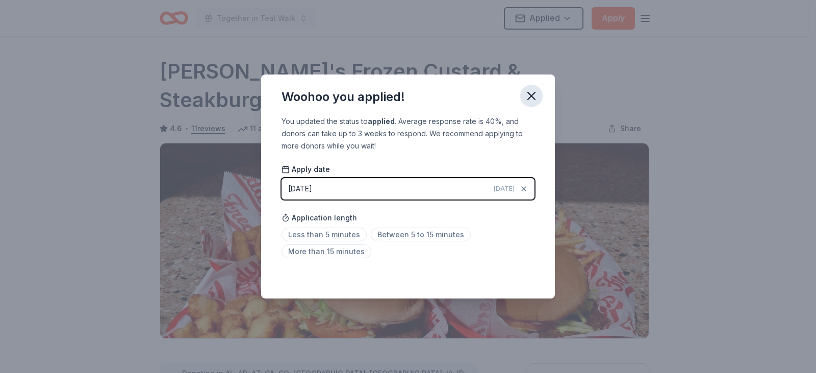
click at [535, 92] on icon "button" at bounding box center [531, 95] width 7 height 7
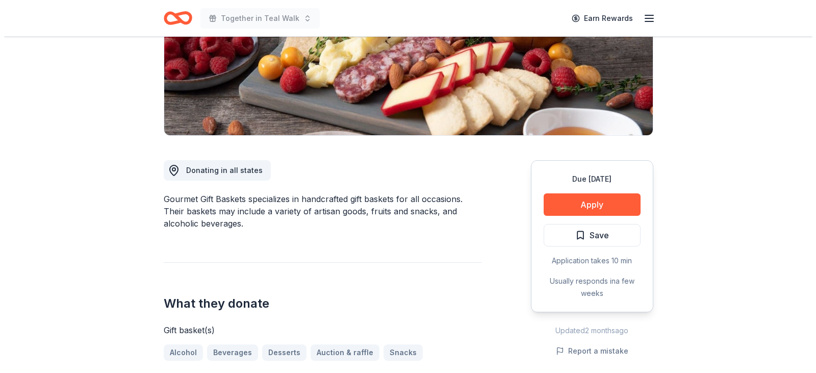
scroll to position [204, 0]
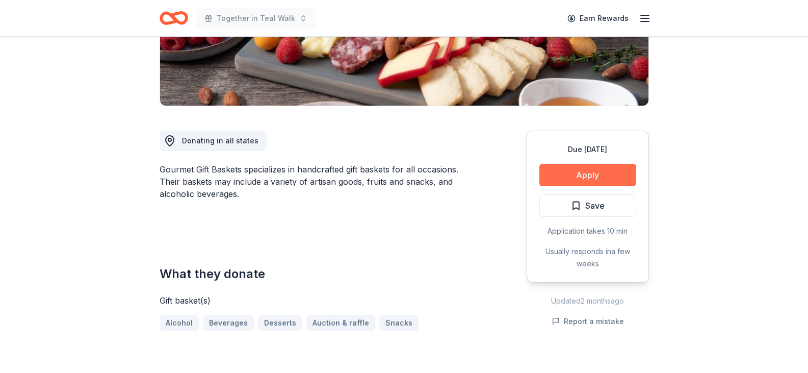
click at [572, 174] on button "Apply" at bounding box center [588, 175] width 97 height 22
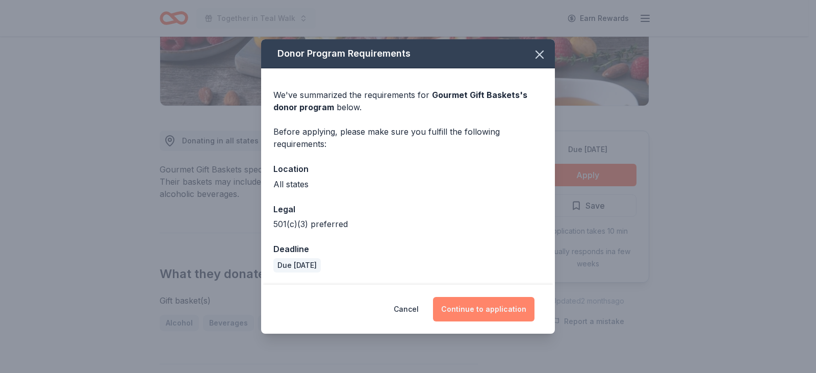
click at [487, 308] on button "Continue to application" at bounding box center [484, 309] width 102 height 24
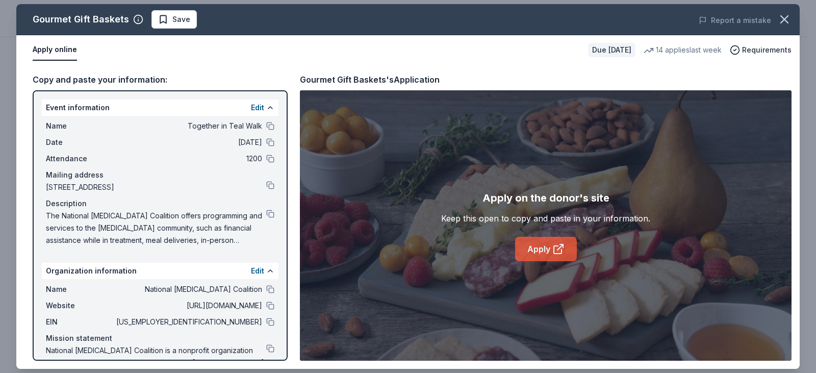
click at [529, 243] on link "Apply" at bounding box center [546, 249] width 62 height 24
click at [266, 347] on button at bounding box center [270, 348] width 8 height 8
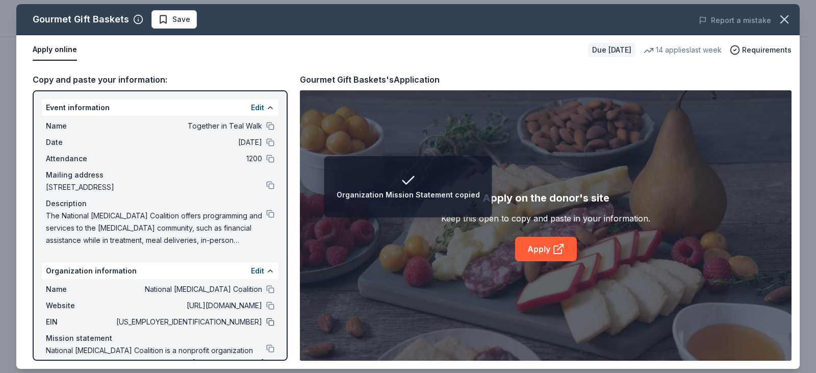
click at [266, 323] on button at bounding box center [270, 322] width 8 height 8
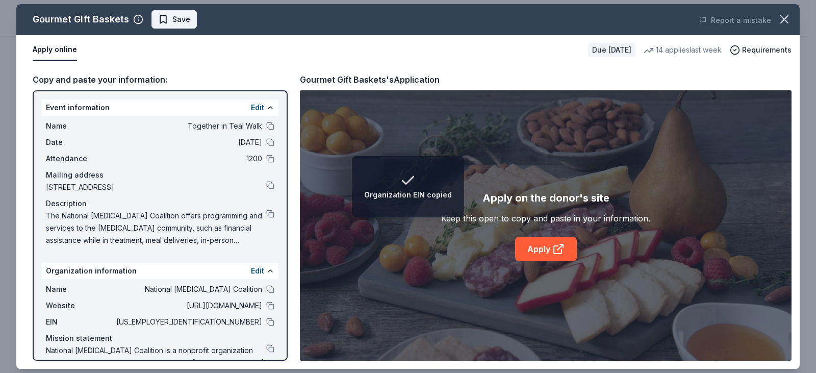
click at [163, 21] on span "Save" at bounding box center [174, 19] width 32 height 12
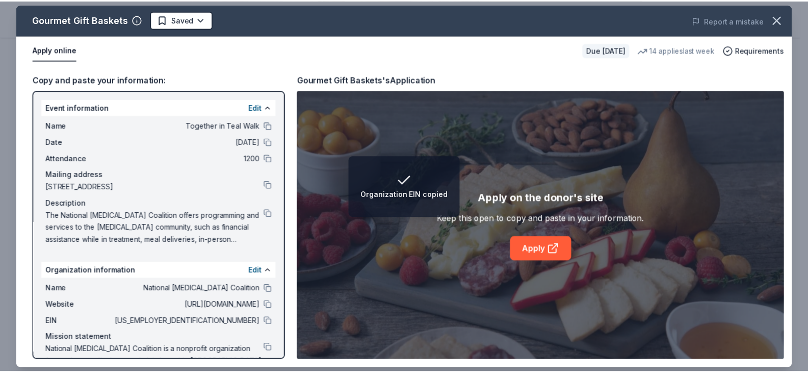
scroll to position [0, 0]
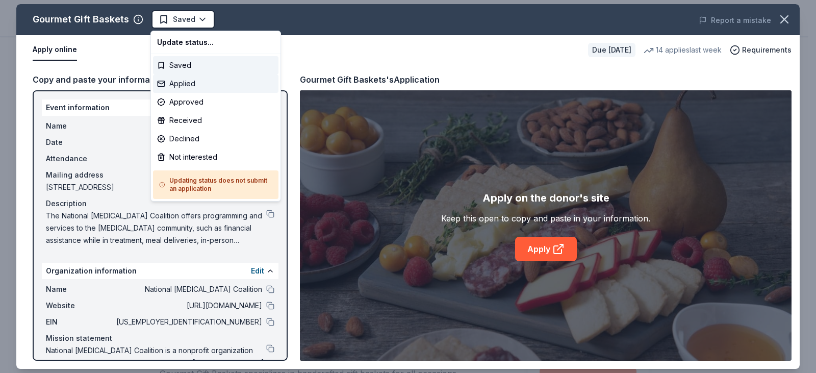
click at [183, 79] on div "Applied" at bounding box center [215, 83] width 125 height 18
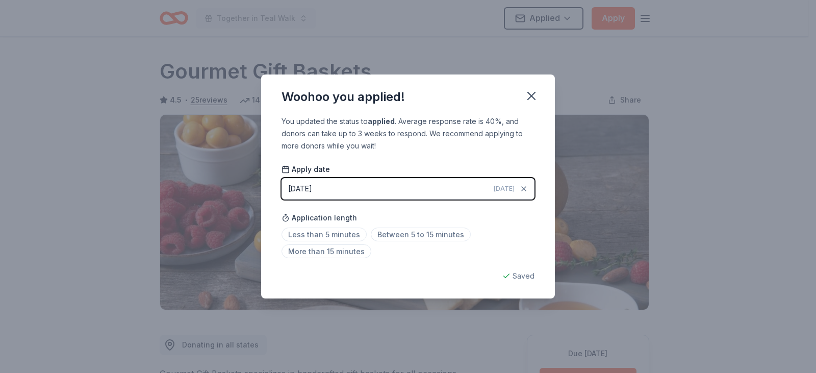
drag, startPoint x: 534, startPoint y: 98, endPoint x: 557, endPoint y: 24, distance: 77.4
click at [534, 96] on icon "button" at bounding box center [531, 96] width 14 height 14
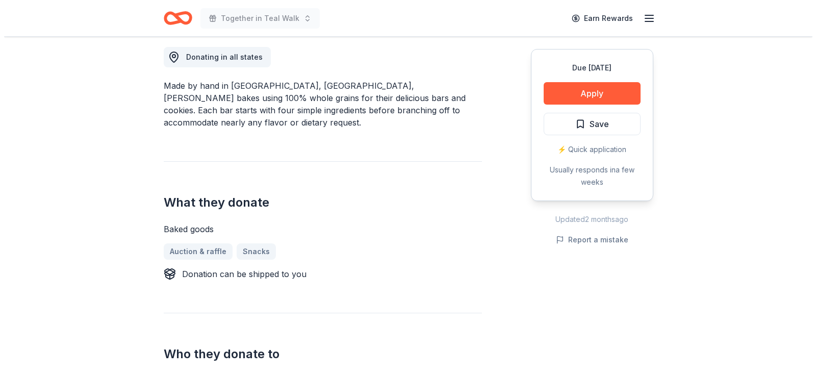
scroll to position [255, 0]
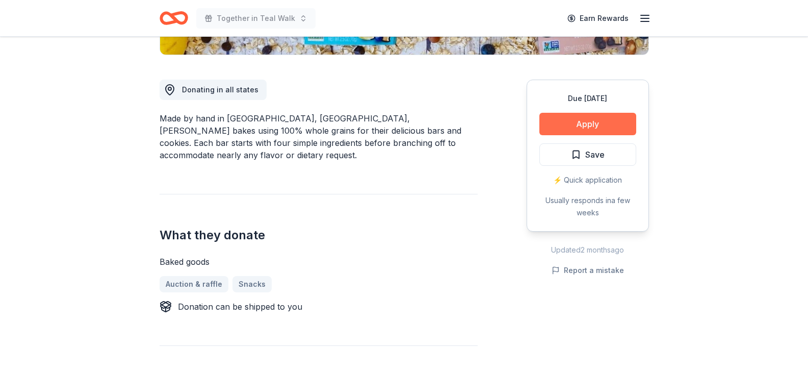
click at [564, 127] on button "Apply" at bounding box center [588, 124] width 97 height 22
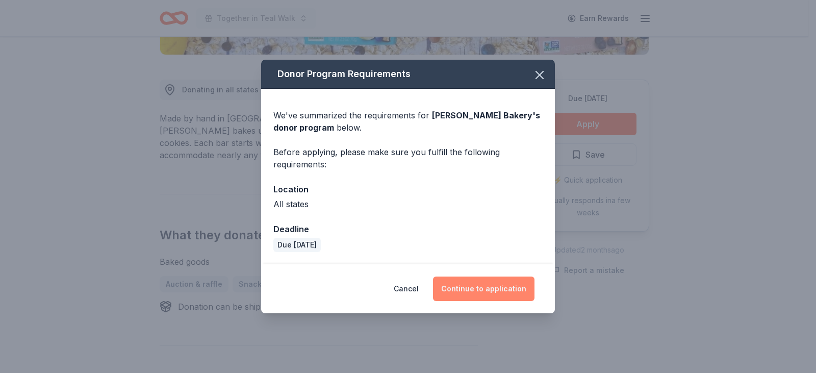
click at [495, 292] on button "Continue to application" at bounding box center [484, 288] width 102 height 24
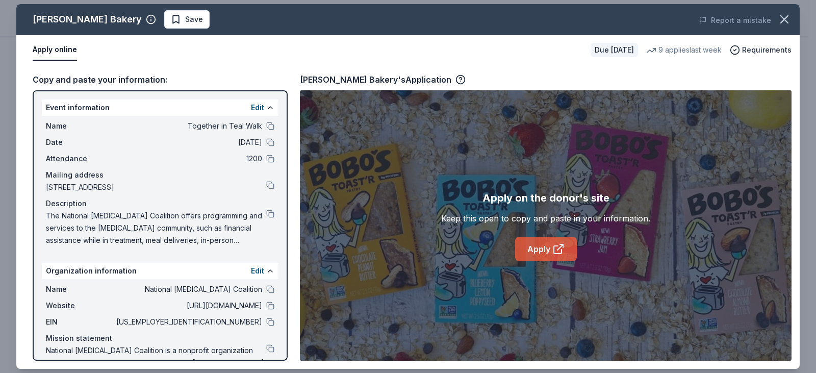
click at [542, 248] on link "Apply" at bounding box center [546, 249] width 62 height 24
click at [185, 16] on span "Save" at bounding box center [194, 19] width 18 height 12
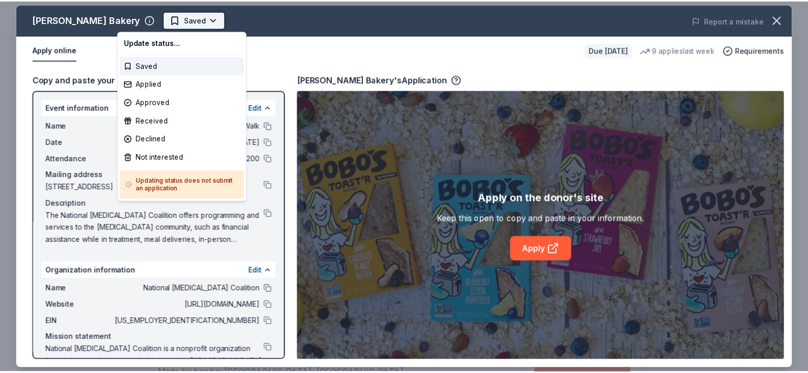
scroll to position [0, 0]
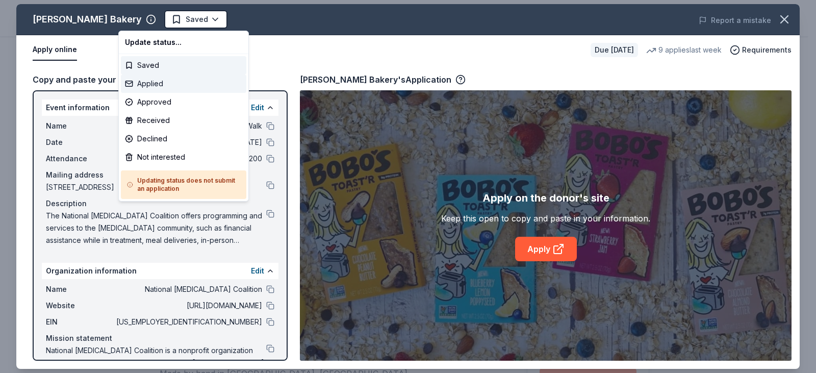
click at [151, 87] on div "Applied" at bounding box center [183, 83] width 125 height 18
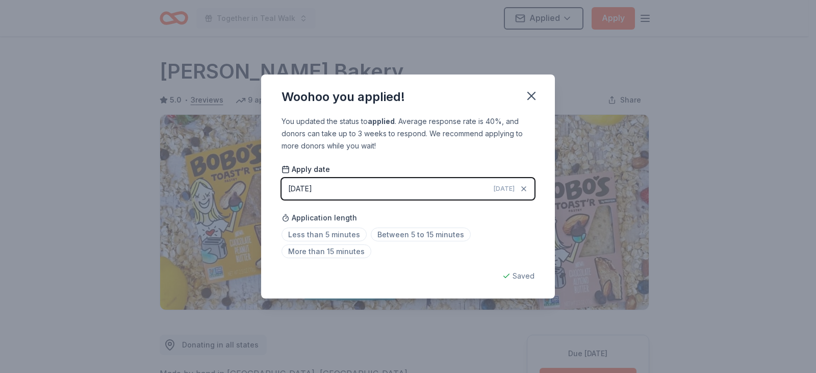
click at [533, 91] on icon "button" at bounding box center [531, 96] width 14 height 14
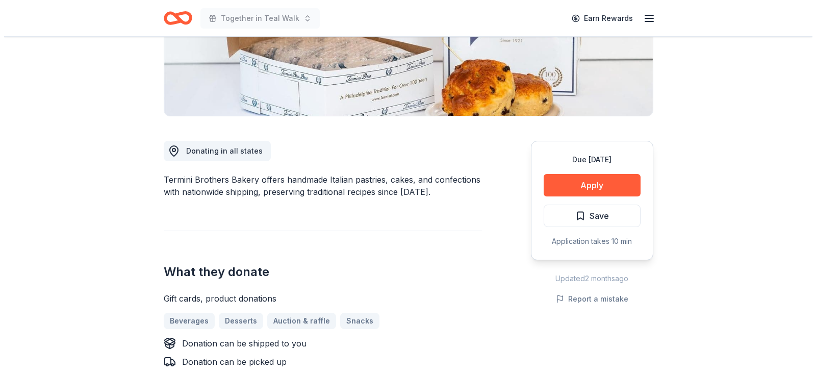
scroll to position [153, 0]
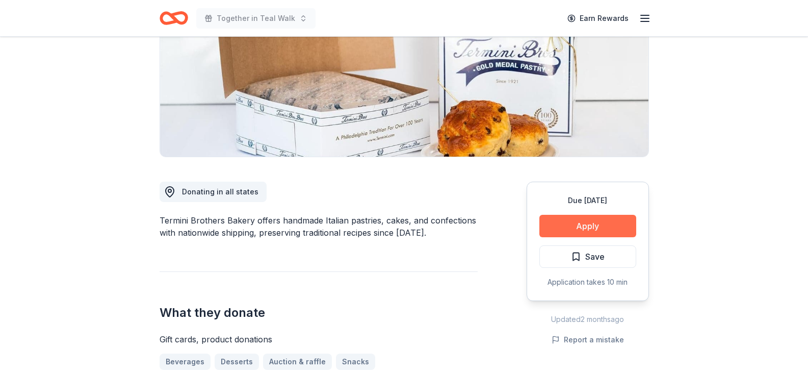
click at [578, 227] on button "Apply" at bounding box center [588, 226] width 97 height 22
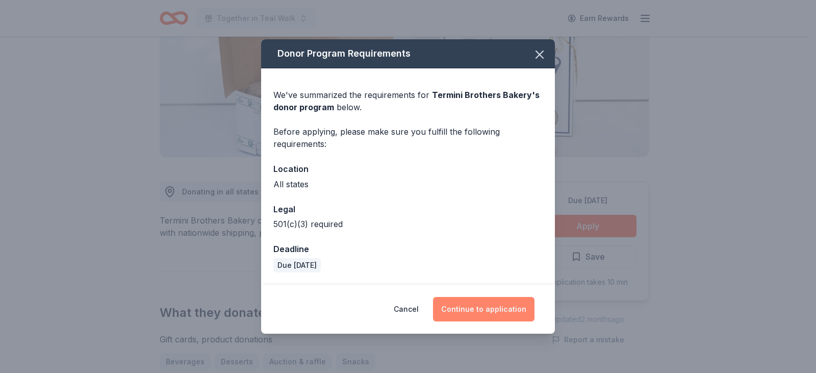
click at [491, 317] on button "Continue to application" at bounding box center [484, 309] width 102 height 24
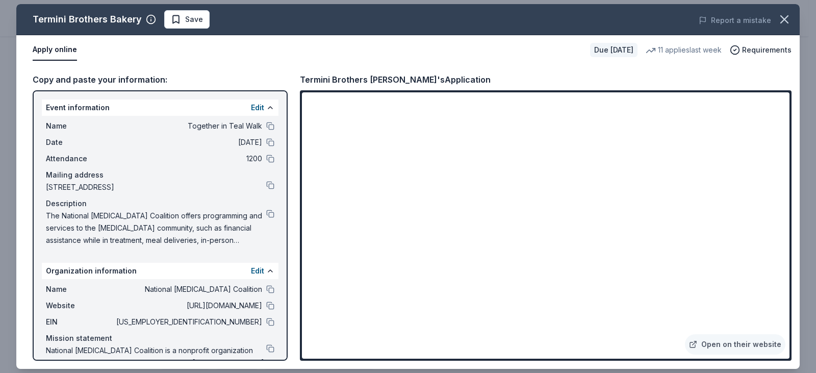
click at [266, 320] on button at bounding box center [270, 322] width 8 height 8
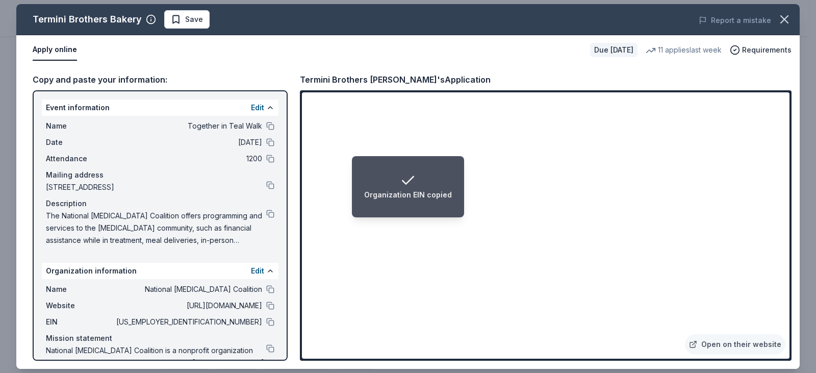
drag, startPoint x: 264, startPoint y: 214, endPoint x: 298, endPoint y: 235, distance: 39.6
click at [266, 214] on button at bounding box center [270, 214] width 8 height 8
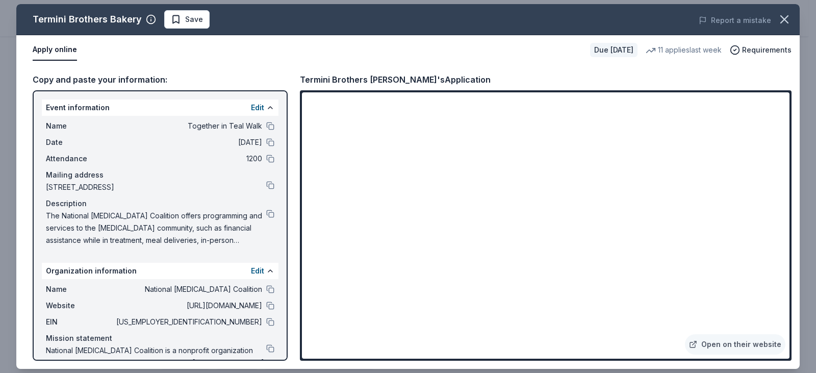
scroll to position [34, 0]
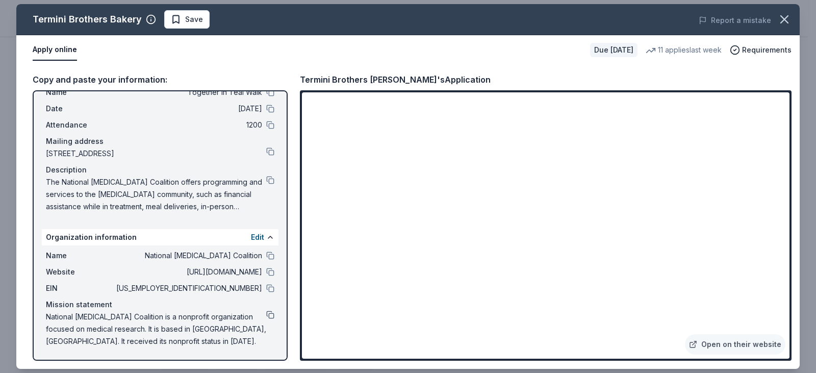
click at [266, 312] on button at bounding box center [270, 315] width 8 height 8
click at [186, 18] on span "Save" at bounding box center [194, 19] width 18 height 12
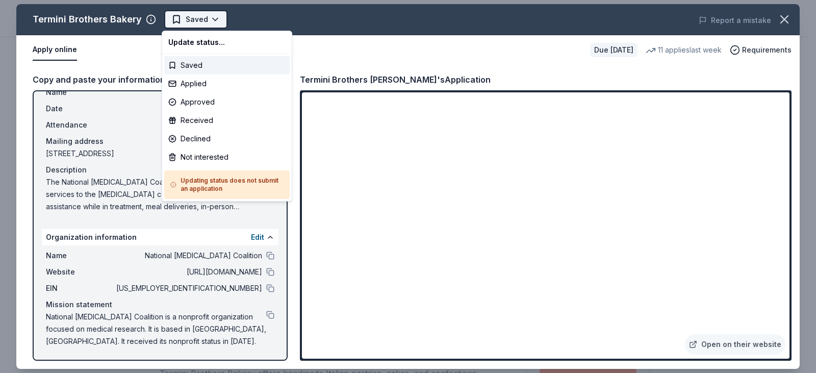
scroll to position [0, 0]
click at [198, 19] on body "Together in Teal Walk Saved Apply Due in 32 days Share Termini Brothers Bakery …" at bounding box center [404, 186] width 808 height 373
click at [197, 82] on div "Applied" at bounding box center [226, 83] width 125 height 18
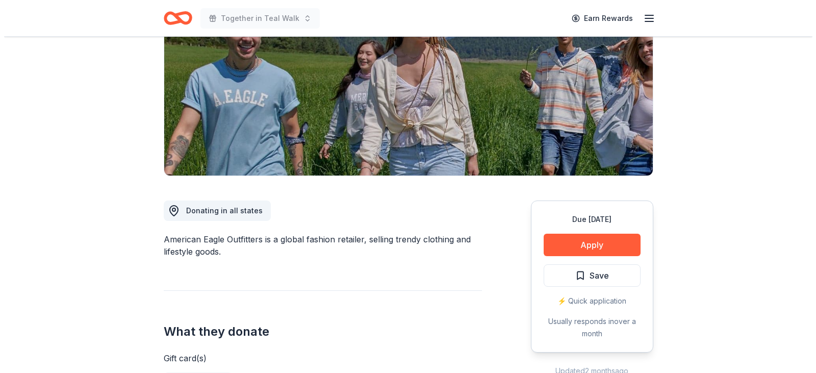
scroll to position [153, 0]
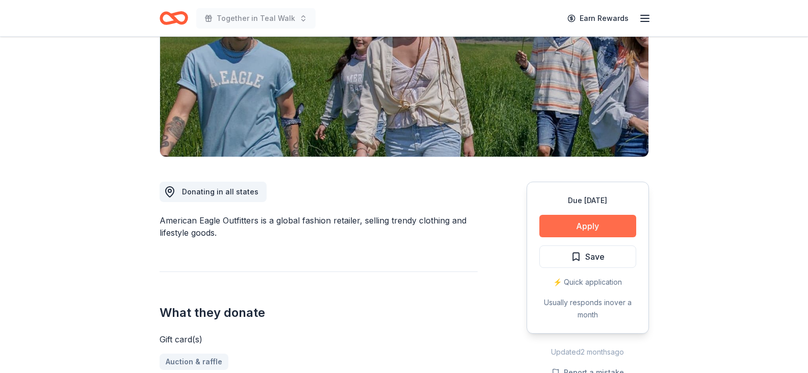
click at [582, 217] on button "Apply" at bounding box center [588, 226] width 97 height 22
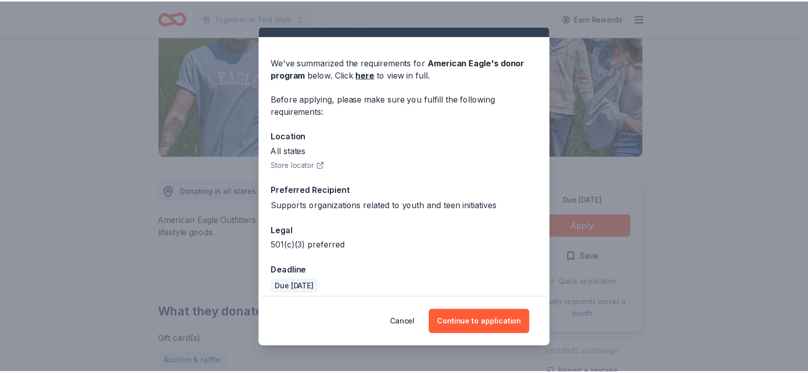
scroll to position [28, 0]
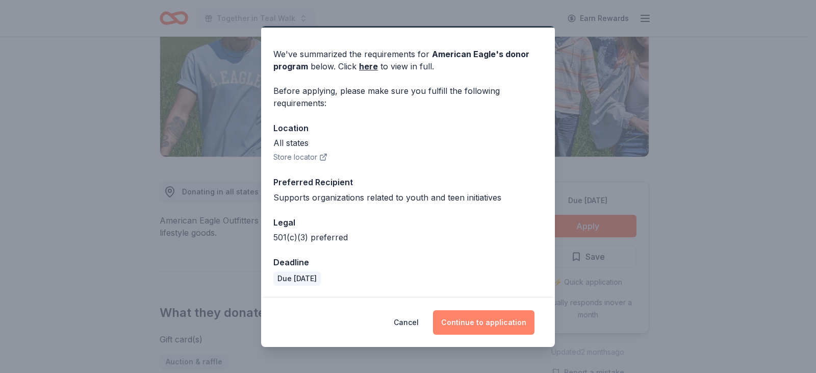
click at [518, 318] on button "Continue to application" at bounding box center [484, 322] width 102 height 24
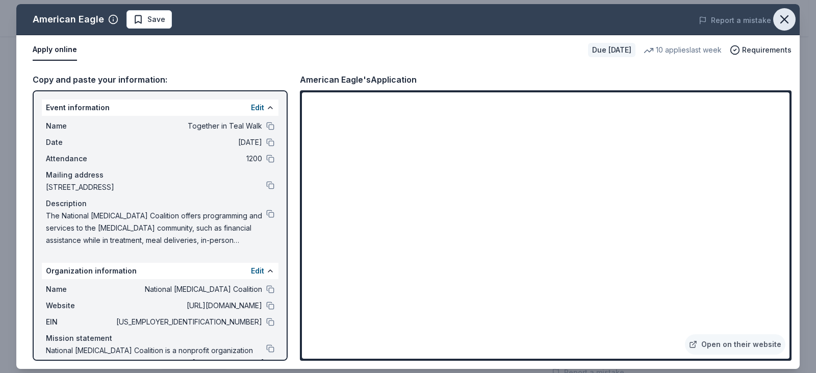
click at [788, 13] on icon "button" at bounding box center [784, 19] width 14 height 14
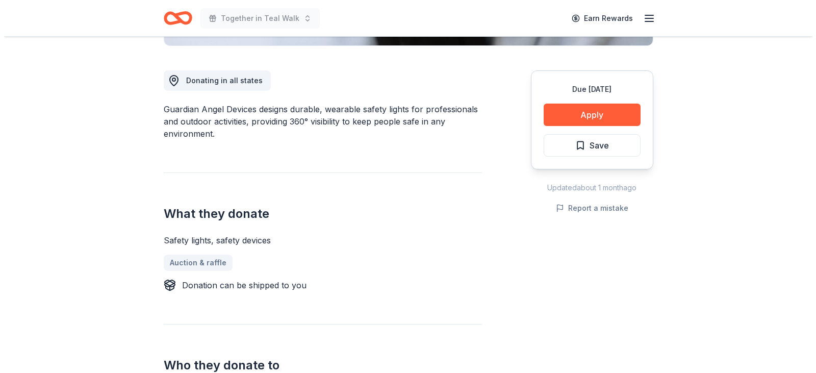
scroll to position [102, 0]
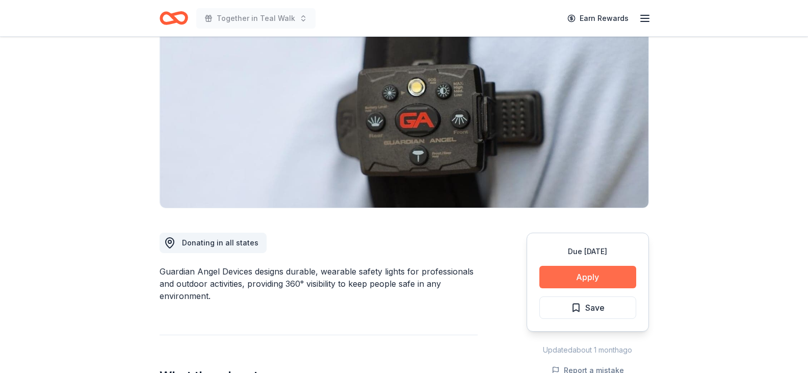
click at [568, 275] on button "Apply" at bounding box center [588, 277] width 97 height 22
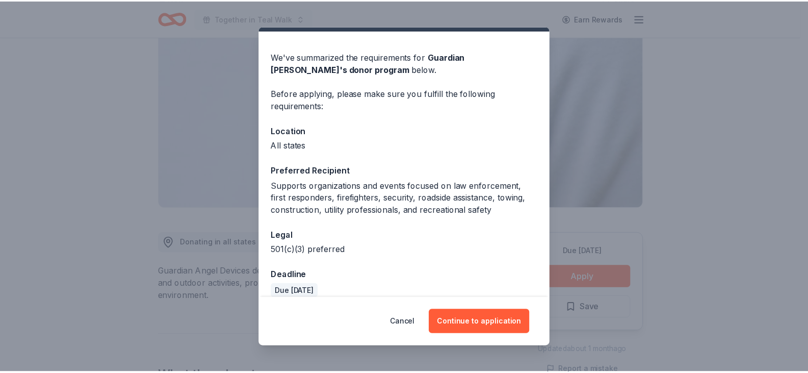
scroll to position [38, 0]
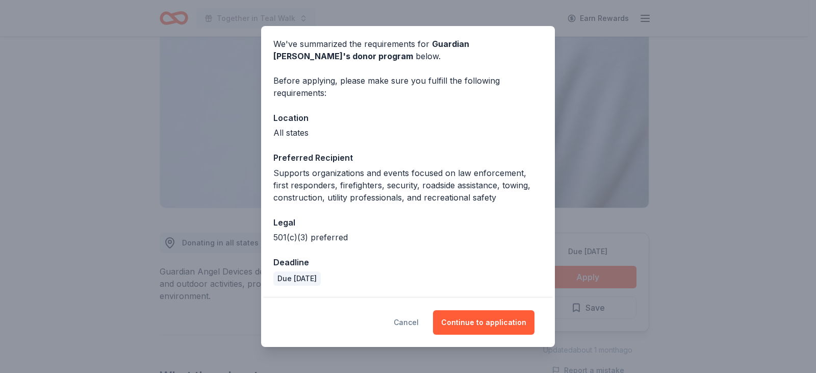
click at [407, 319] on button "Cancel" at bounding box center [406, 322] width 25 height 24
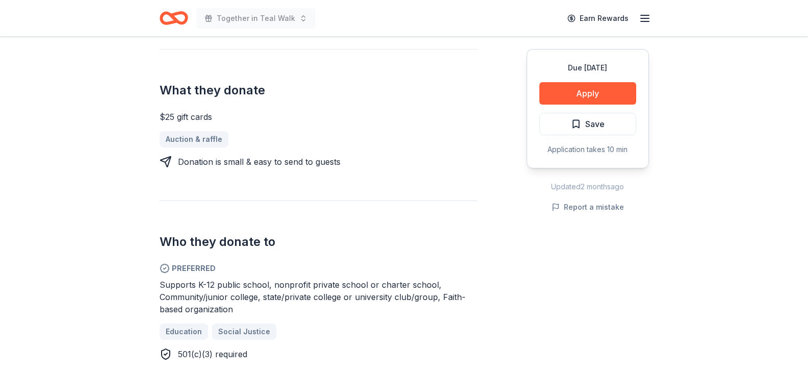
scroll to position [459, 0]
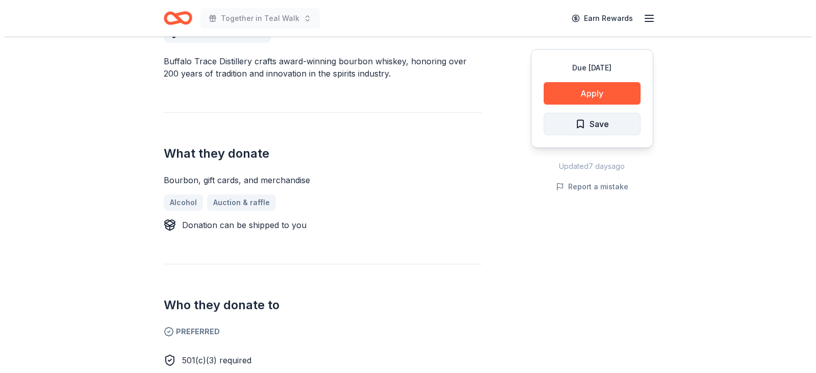
scroll to position [306, 0]
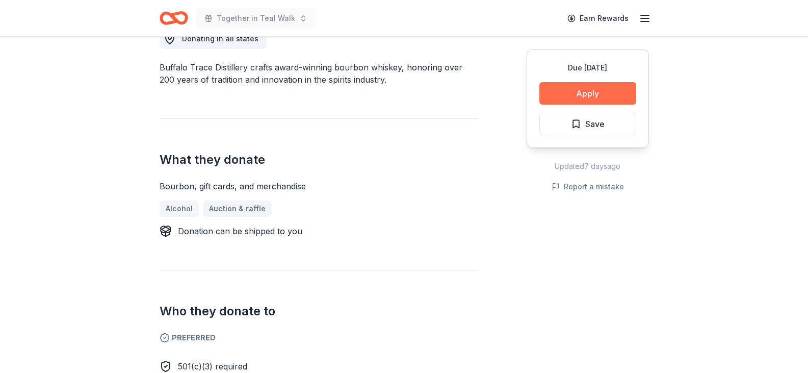
click at [567, 92] on button "Apply" at bounding box center [588, 93] width 97 height 22
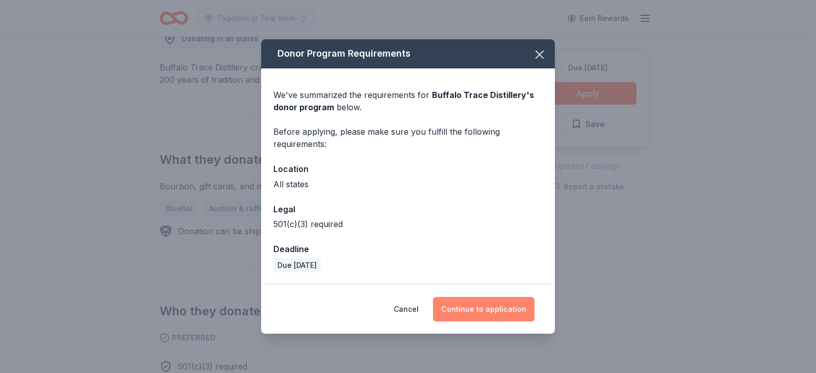
click at [466, 301] on button "Continue to application" at bounding box center [484, 309] width 102 height 24
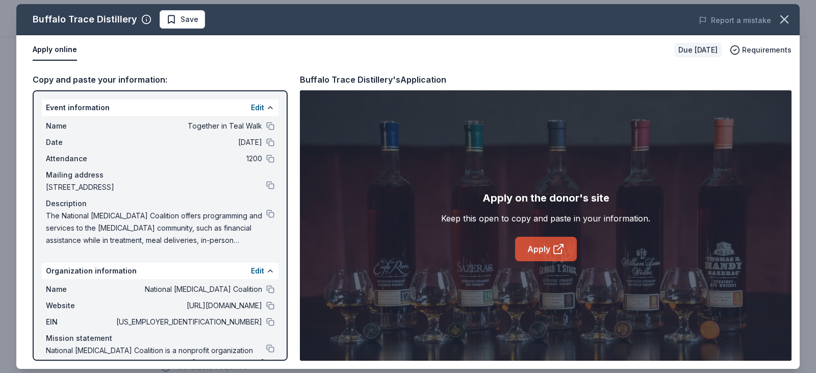
click at [548, 247] on link "Apply" at bounding box center [546, 249] width 62 height 24
click at [266, 323] on button at bounding box center [270, 322] width 8 height 8
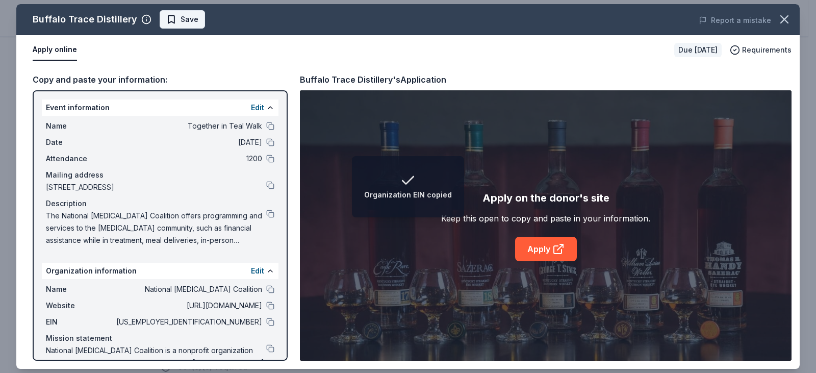
click at [181, 24] on span "Save" at bounding box center [190, 19] width 18 height 12
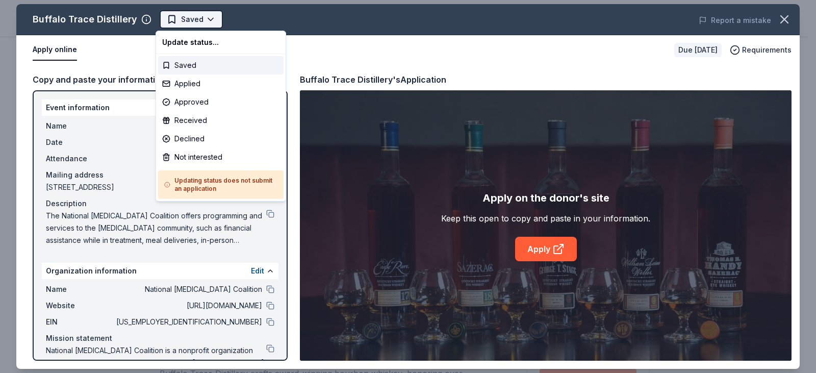
click at [181, 26] on html "Together in Teal Walk Saved Apply Due in 32 days Share Buffalo Trace Distillery…" at bounding box center [408, 186] width 816 height 373
click at [192, 80] on div "Applied" at bounding box center [220, 83] width 125 height 18
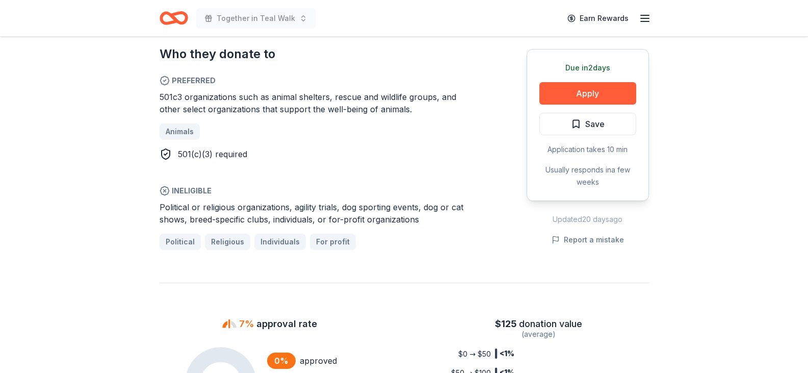
scroll to position [663, 0]
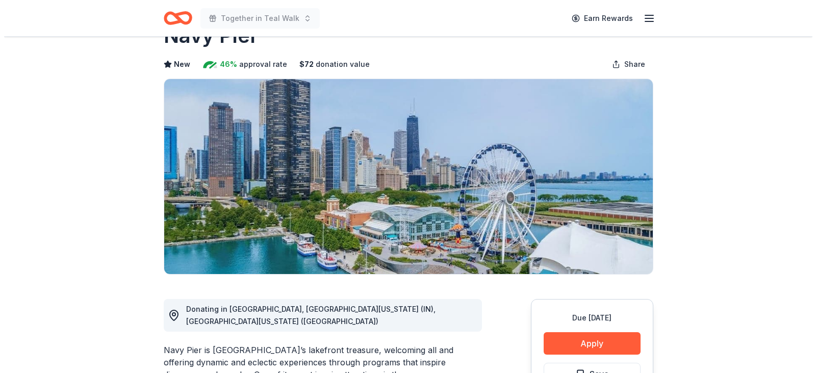
scroll to position [153, 0]
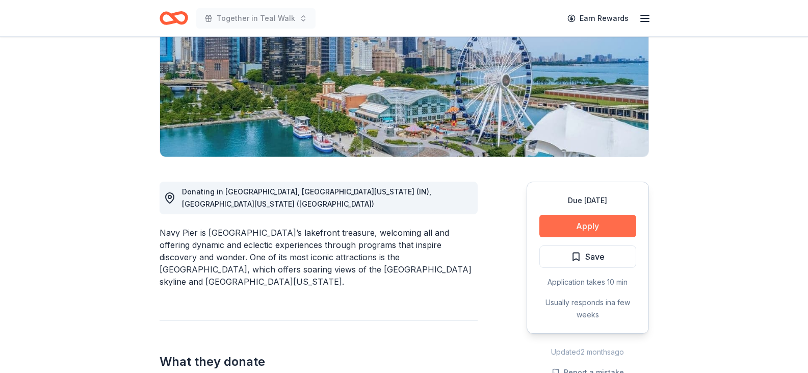
click at [605, 222] on button "Apply" at bounding box center [588, 226] width 97 height 22
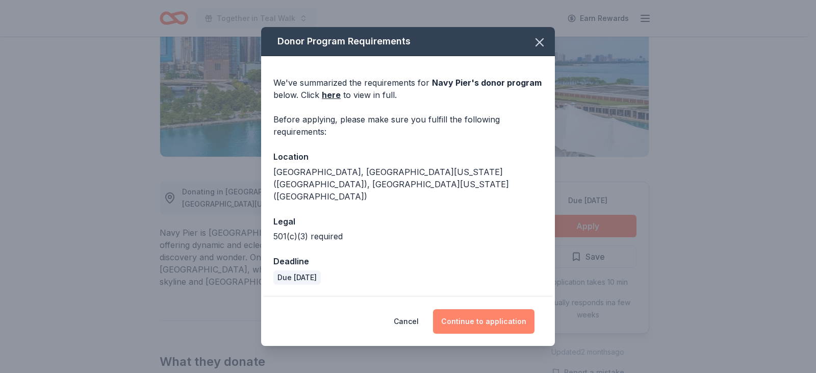
click at [507, 309] on button "Continue to application" at bounding box center [484, 321] width 102 height 24
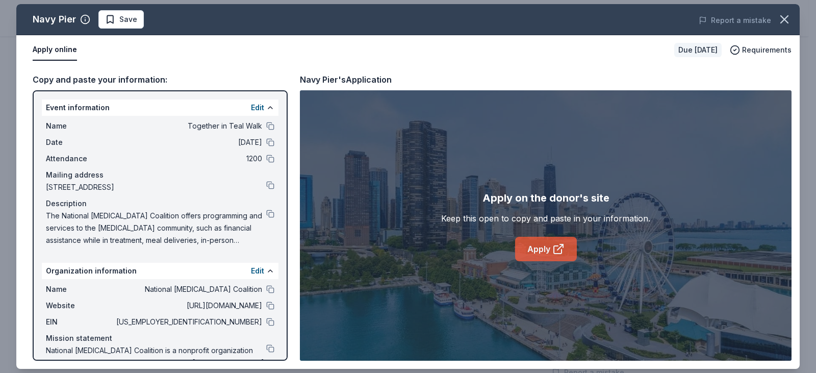
click at [542, 242] on link "Apply" at bounding box center [546, 249] width 62 height 24
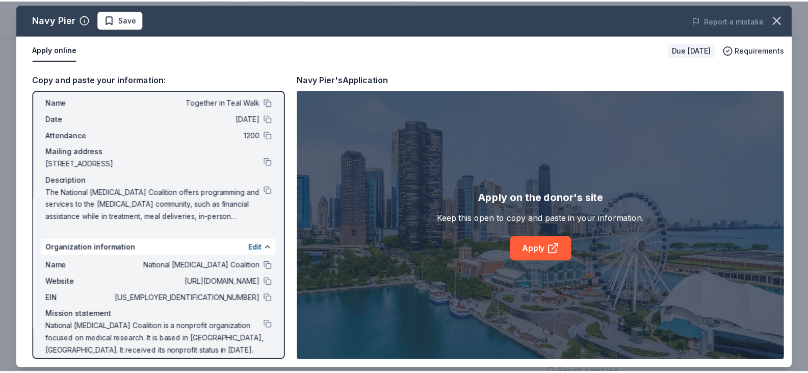
scroll to position [34, 0]
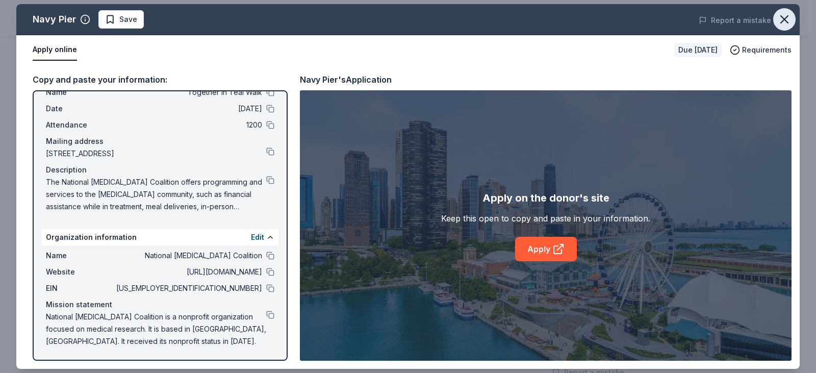
click at [779, 23] on icon "button" at bounding box center [784, 19] width 14 height 14
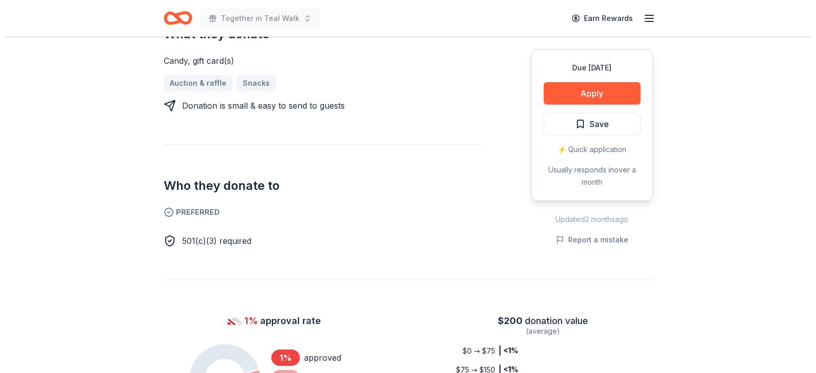
scroll to position [459, 0]
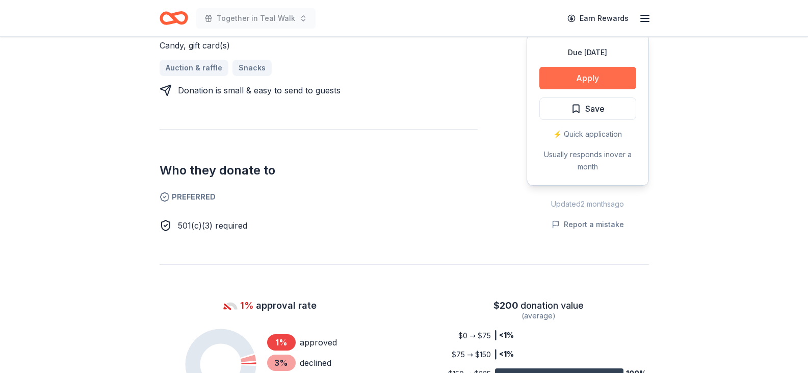
click at [601, 67] on button "Apply" at bounding box center [588, 78] width 97 height 22
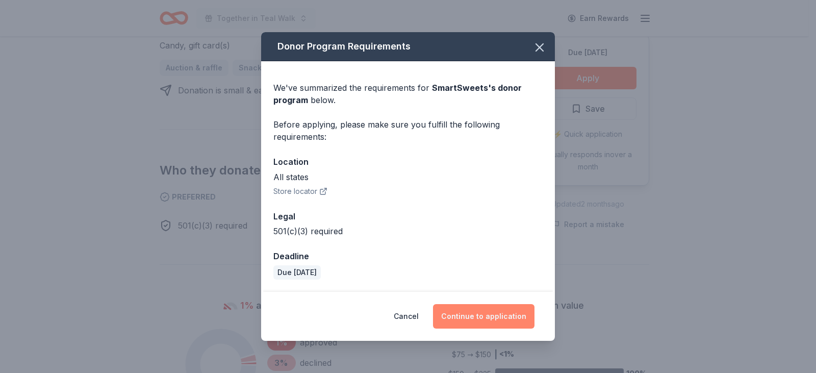
click at [459, 312] on button "Continue to application" at bounding box center [484, 316] width 102 height 24
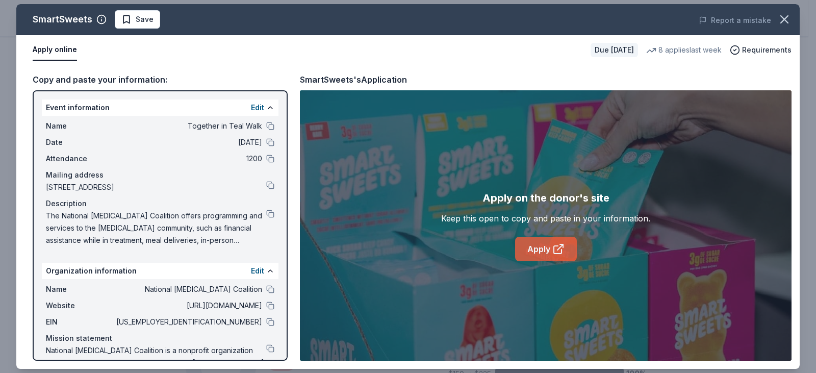
click at [536, 245] on link "Apply" at bounding box center [546, 249] width 62 height 24
click at [144, 22] on span "Save" at bounding box center [145, 19] width 18 height 12
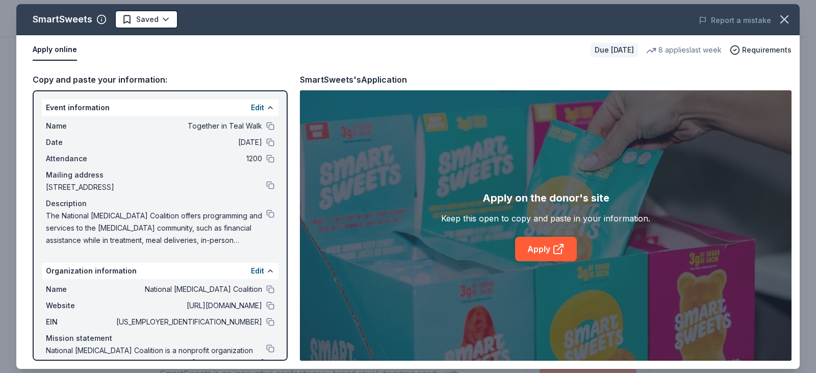
click at [144, 23] on html "Together in Teal Walk Earn Rewards Due [DATE] Share SmartSweets New • 1 reviews…" at bounding box center [408, 186] width 816 height 373
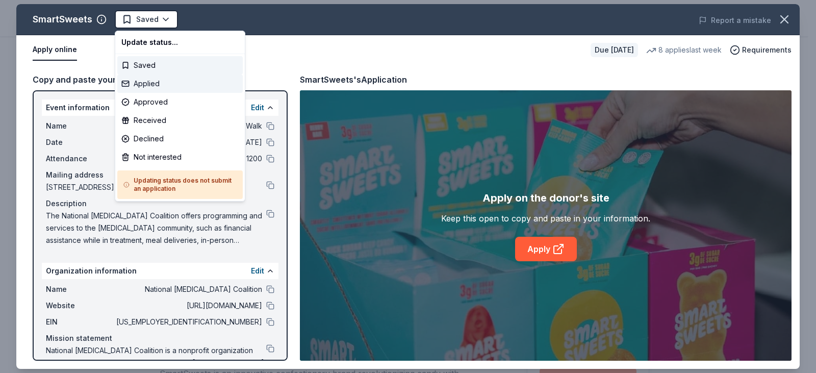
click at [135, 86] on div "Applied" at bounding box center [179, 83] width 125 height 18
